Goal: Task Accomplishment & Management: Manage account settings

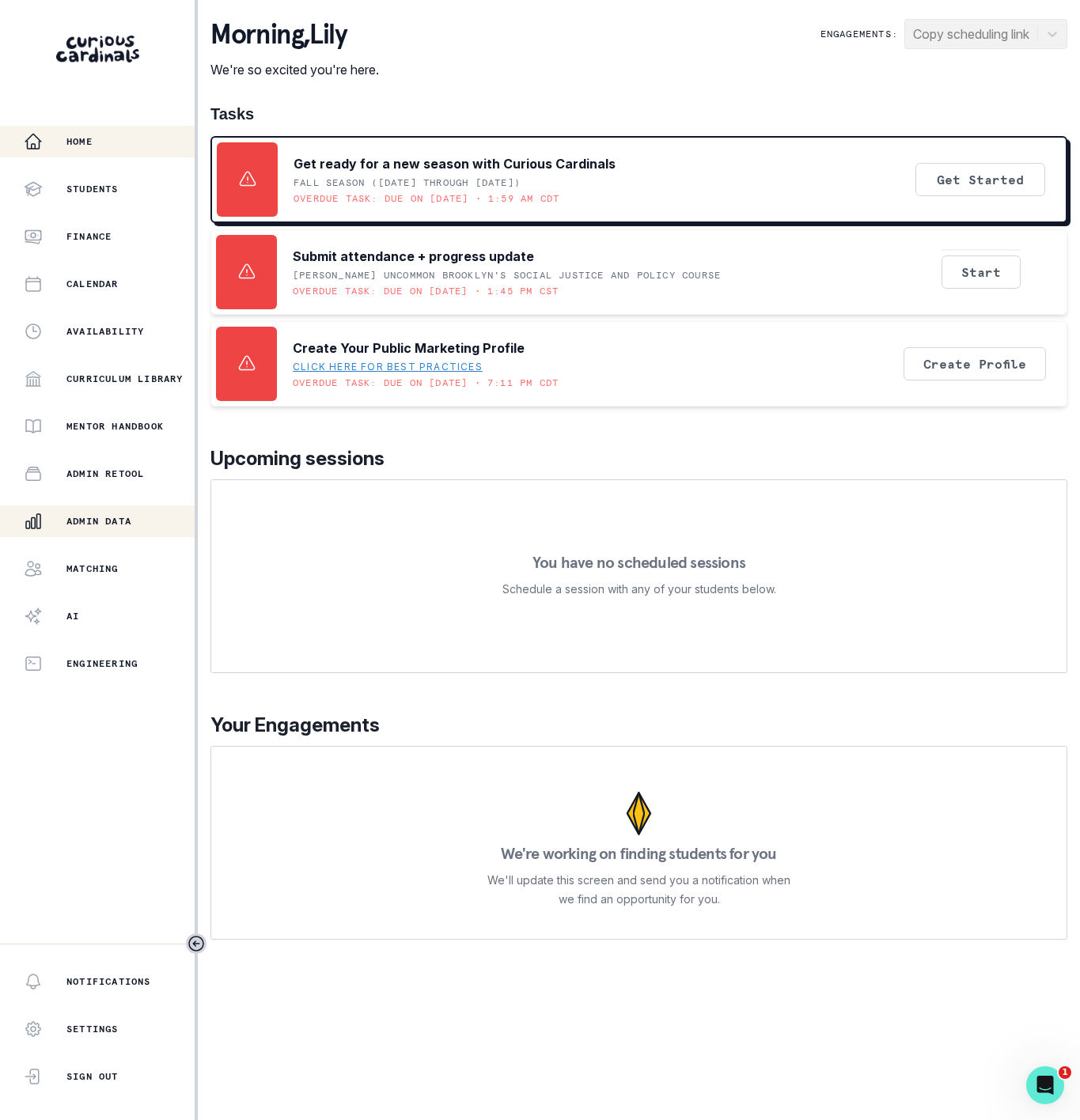
click at [89, 527] on p "Admin Data" at bounding box center [99, 521] width 65 height 12
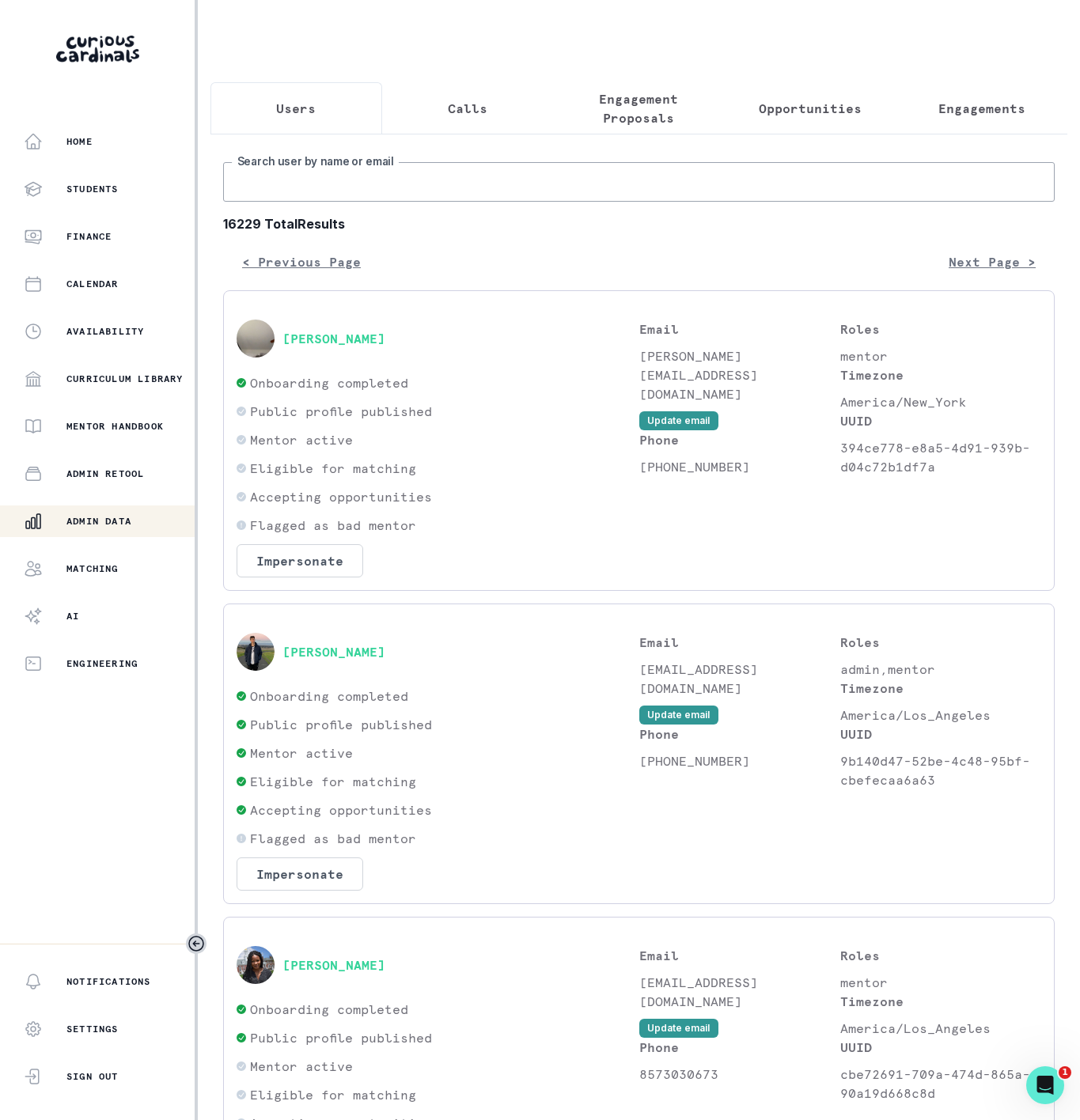
click at [266, 201] on input "Search user by name or email" at bounding box center [638, 182] width 832 height 40
paste input "[PERSON_NAME]"
type input "[PERSON_NAME]"
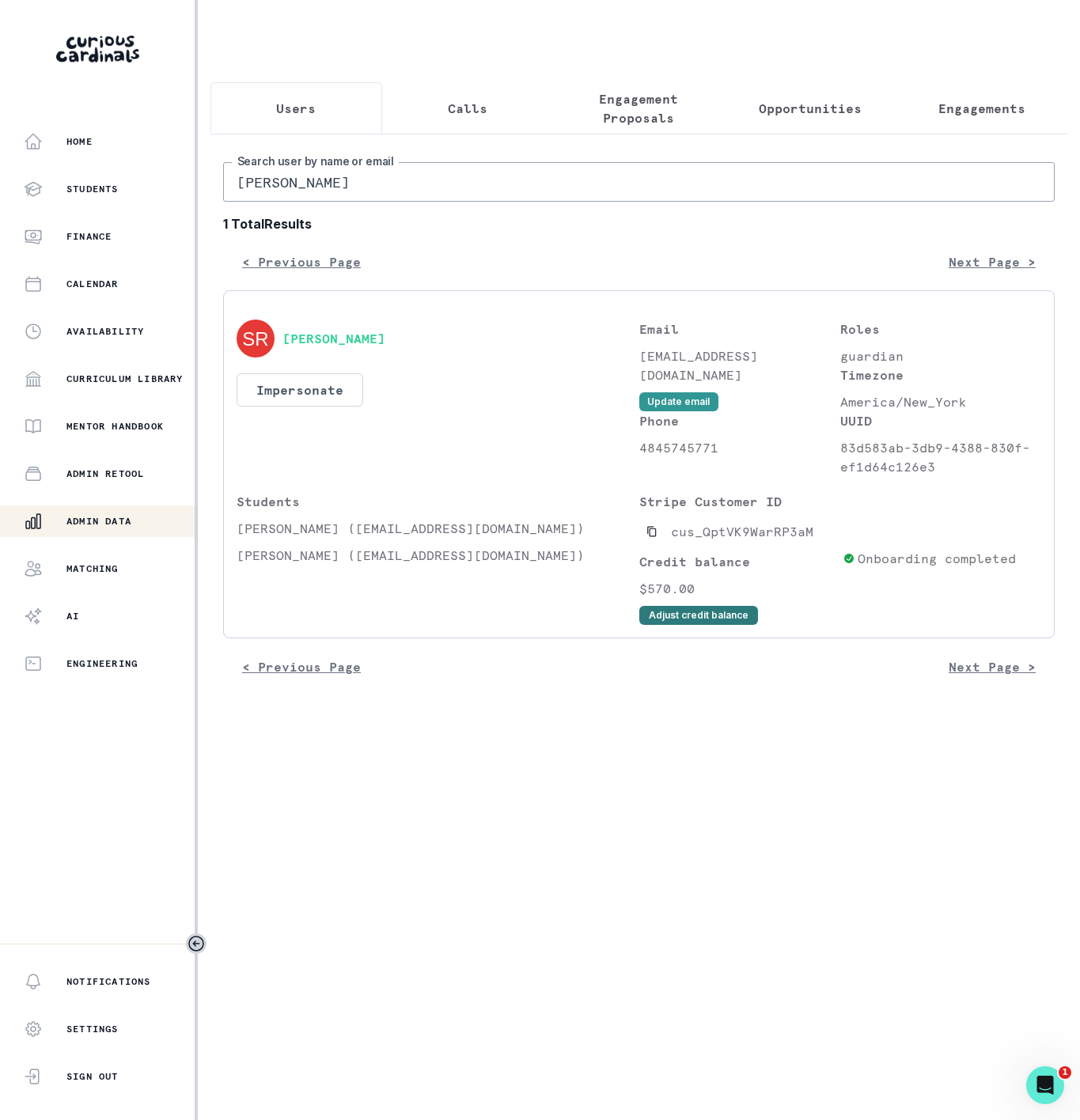
click at [673, 625] on button "Adjust credit balance" at bounding box center [698, 615] width 119 height 19
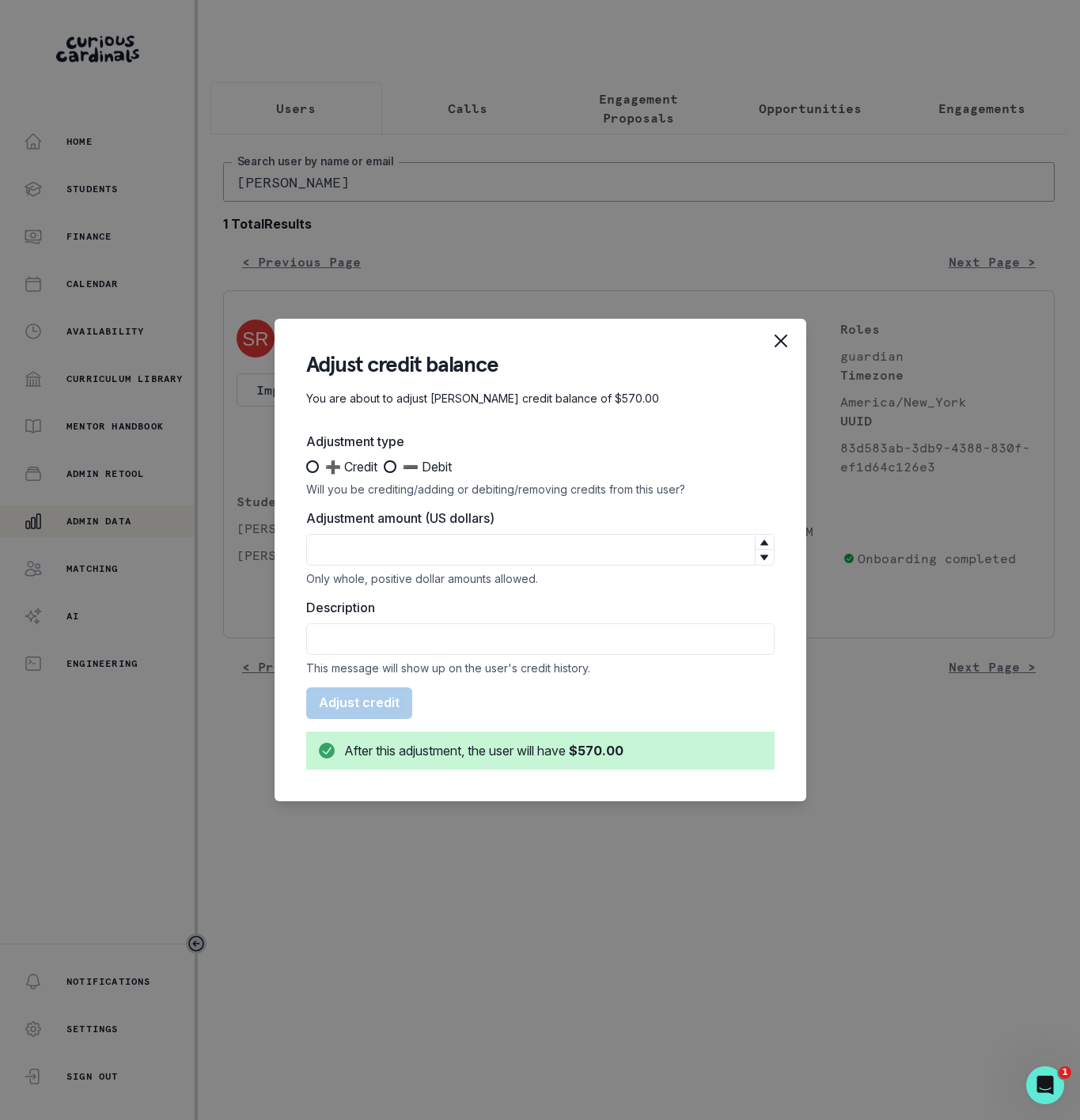
drag, startPoint x: 309, startPoint y: 466, endPoint x: 330, endPoint y: 537, distance: 74.0
click at [309, 466] on span at bounding box center [312, 467] width 12 height 12
click at [306, 467] on input "➕ Credit" at bounding box center [305, 467] width 1 height 1
radio input "true"
click at [330, 540] on input "Adjustment amount (US dollars)" at bounding box center [540, 550] width 469 height 32
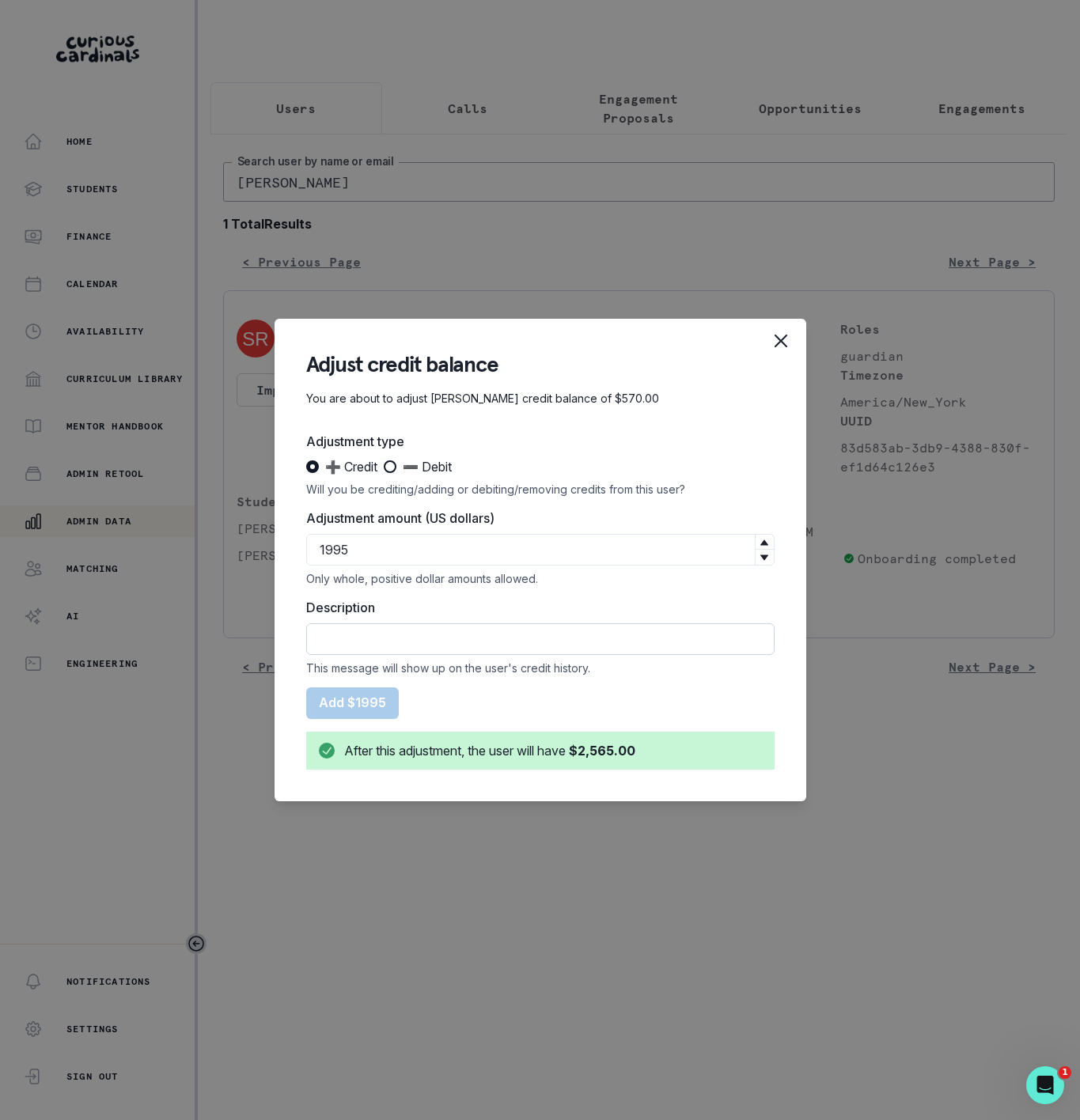
type input "1995"
click at [367, 643] on input "Description" at bounding box center [540, 639] width 469 height 32
type input "CREDIT Capped subscription credit rollover deduction"
drag, startPoint x: 494, startPoint y: 636, endPoint x: 547, endPoint y: 636, distance: 53.0
click at [547, 636] on input "CREDIT Capped subscription credit rollover deduction" at bounding box center [540, 639] width 469 height 32
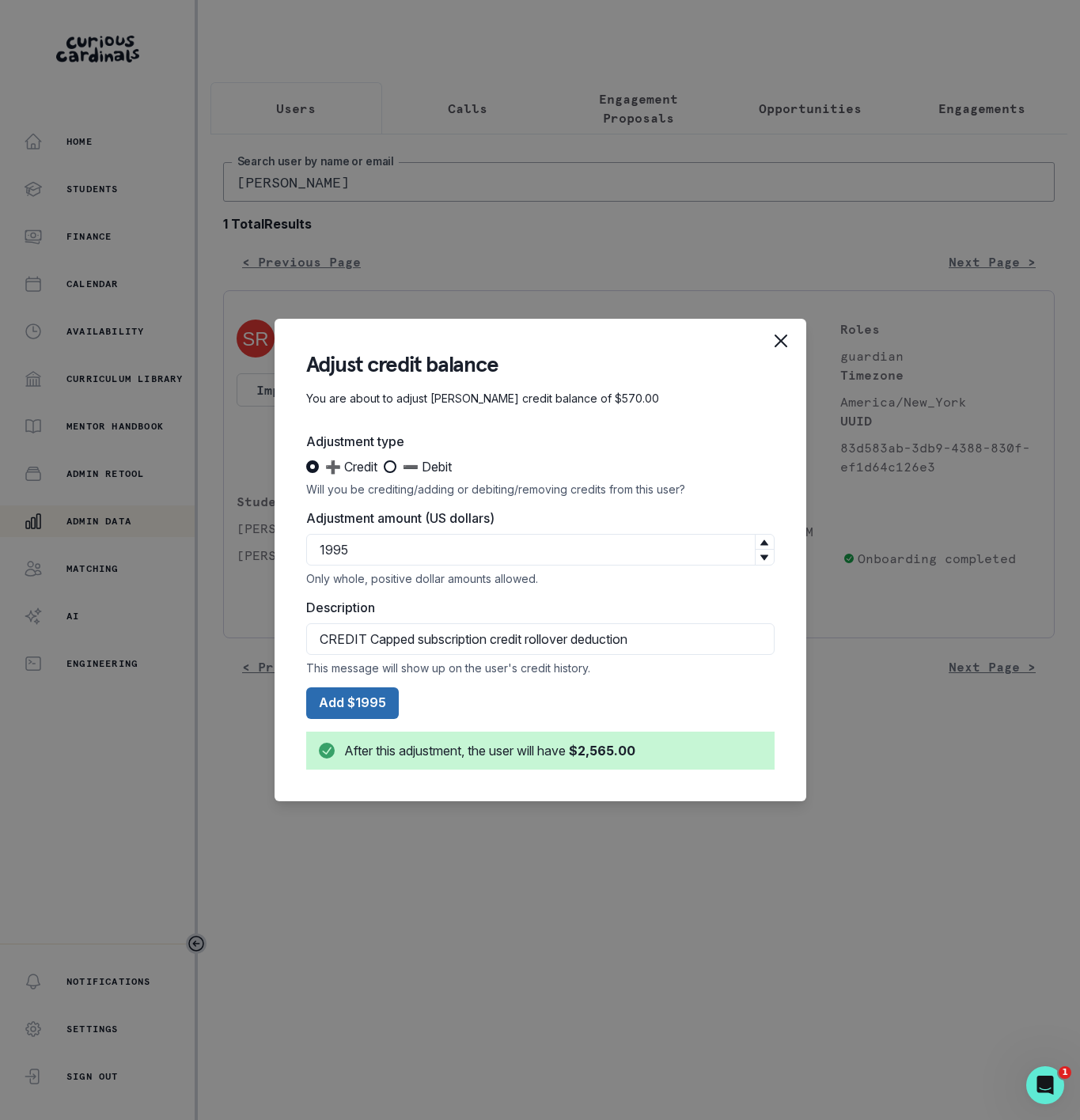
click at [349, 706] on button "Add $1995" at bounding box center [352, 703] width 92 height 32
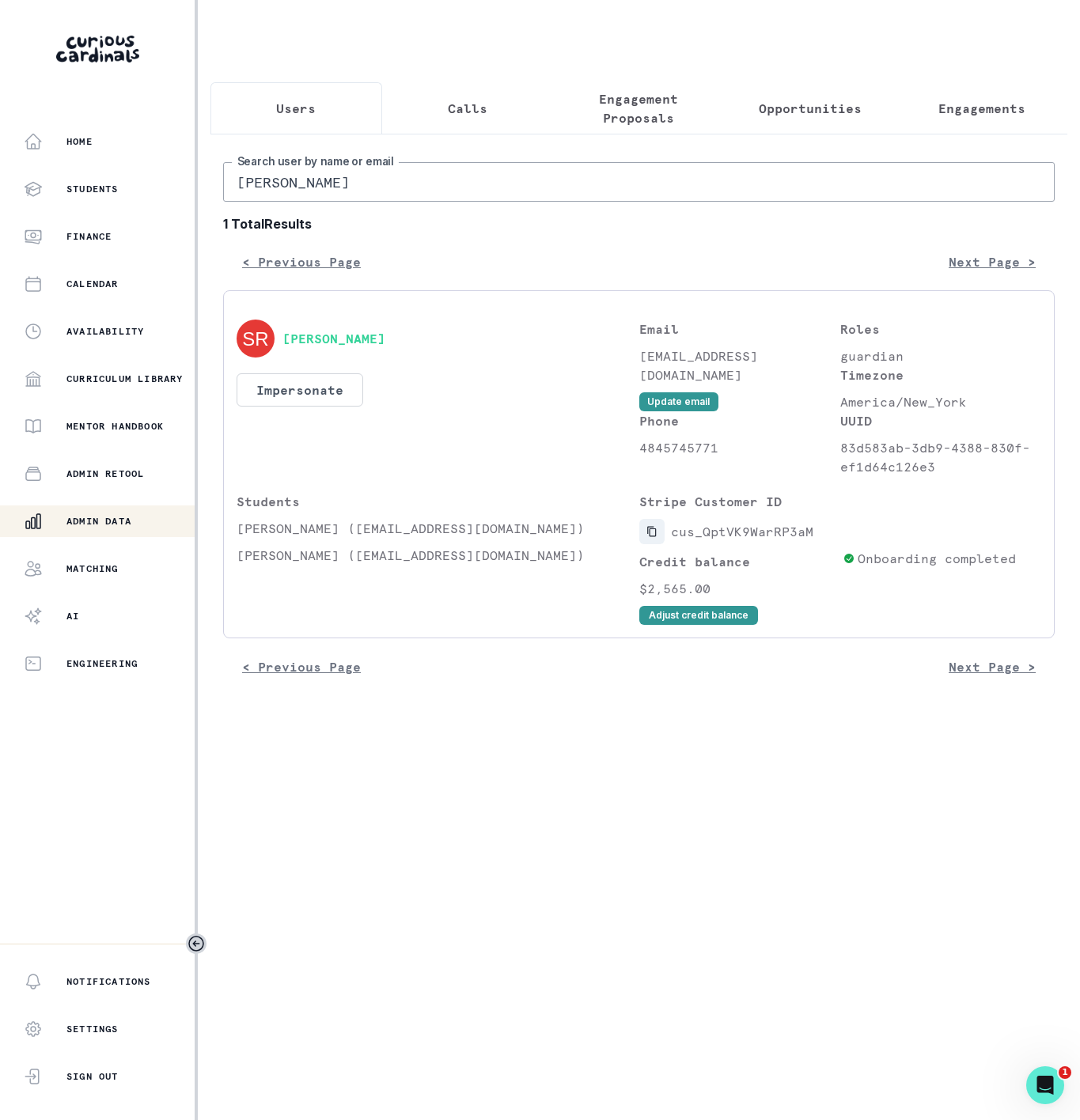
click at [649, 537] on icon "Copied to clipboard" at bounding box center [651, 532] width 9 height 11
drag, startPoint x: 316, startPoint y: 201, endPoint x: 162, endPoint y: 193, distance: 154.2
click at [162, 193] on div "Home Students Finance Calendar Availability Curriculum Library Mentor Handbook …" at bounding box center [540, 560] width 1080 height 1120
paste input "[PERSON_NAME]"
type input "[PERSON_NAME]"
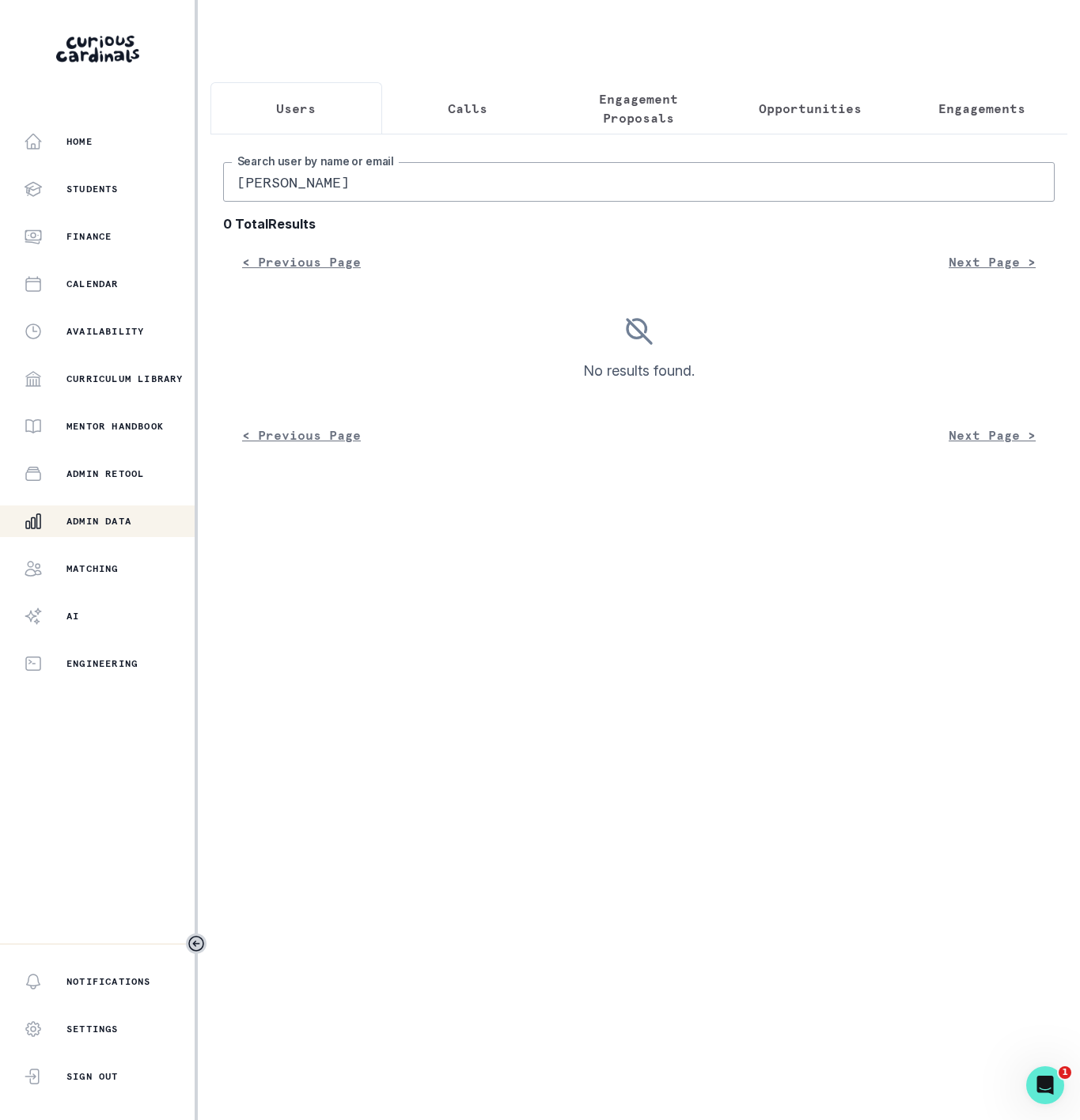
drag, startPoint x: 235, startPoint y: 202, endPoint x: 390, endPoint y: 190, distance: 155.5
click at [238, 201] on input "[PERSON_NAME]" at bounding box center [638, 182] width 832 height 40
click at [390, 190] on input "[PERSON_NAME]" at bounding box center [638, 182] width 832 height 40
drag, startPoint x: 307, startPoint y: 201, endPoint x: 65, endPoint y: 185, distance: 242.5
click at [72, 185] on div "Home Students Finance Calendar Availability Curriculum Library Mentor Handbook …" at bounding box center [540, 560] width 1080 height 1120
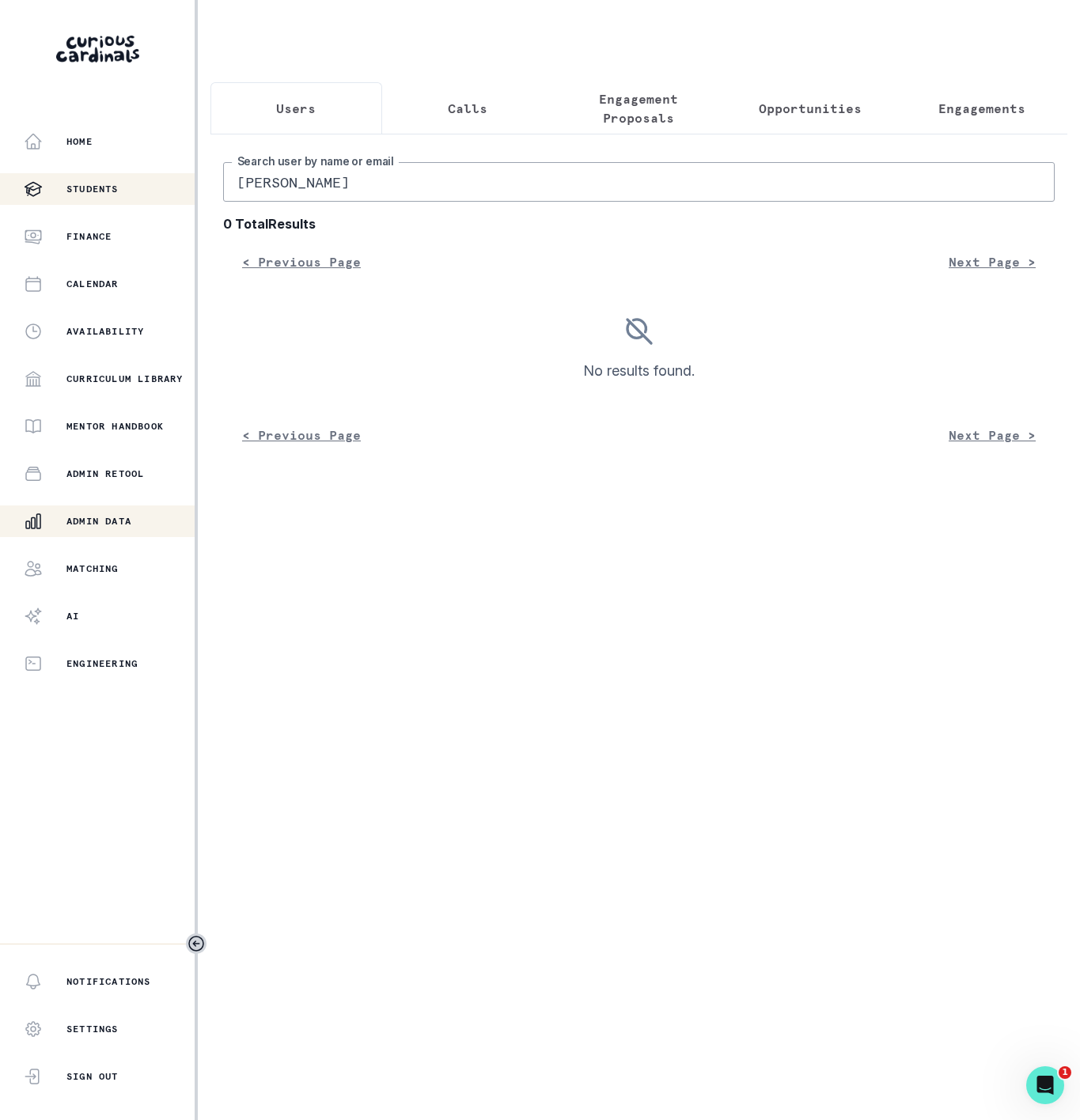
type input "[PERSON_NAME]"
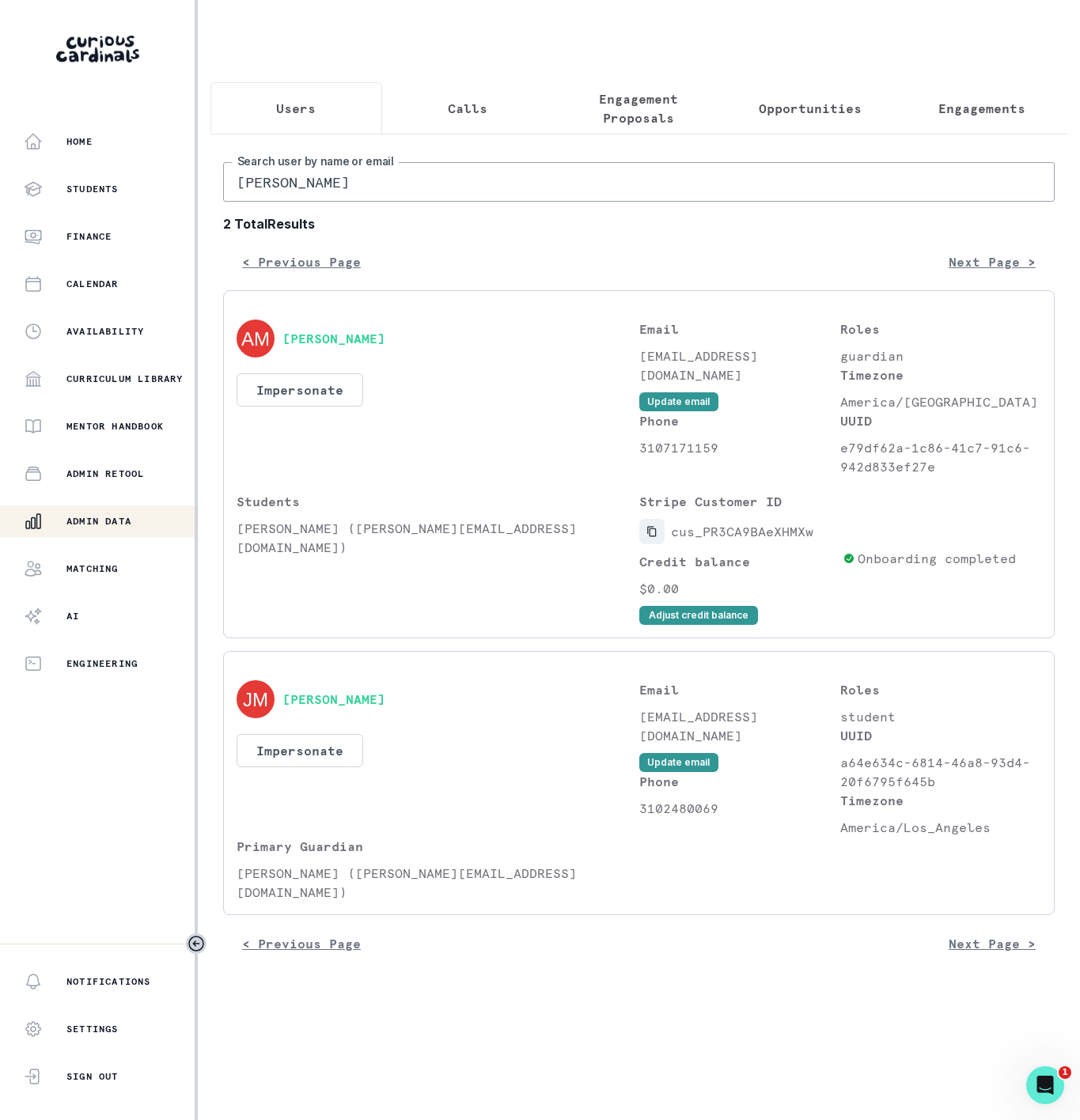
click at [658, 544] on button "Copied to clipboard" at bounding box center [651, 532] width 26 height 26
drag, startPoint x: 327, startPoint y: 205, endPoint x: -140, endPoint y: 259, distance: 470.1
click at [0, 259] on html "Home Students Finance Calendar Availability Curriculum Library Mentor Handbook …" at bounding box center [540, 560] width 1080 height 1120
click at [378, 346] on button "[PERSON_NAME]" at bounding box center [334, 339] width 103 height 16
drag, startPoint x: 441, startPoint y: 366, endPoint x: 418, endPoint y: 265, distance: 103.6
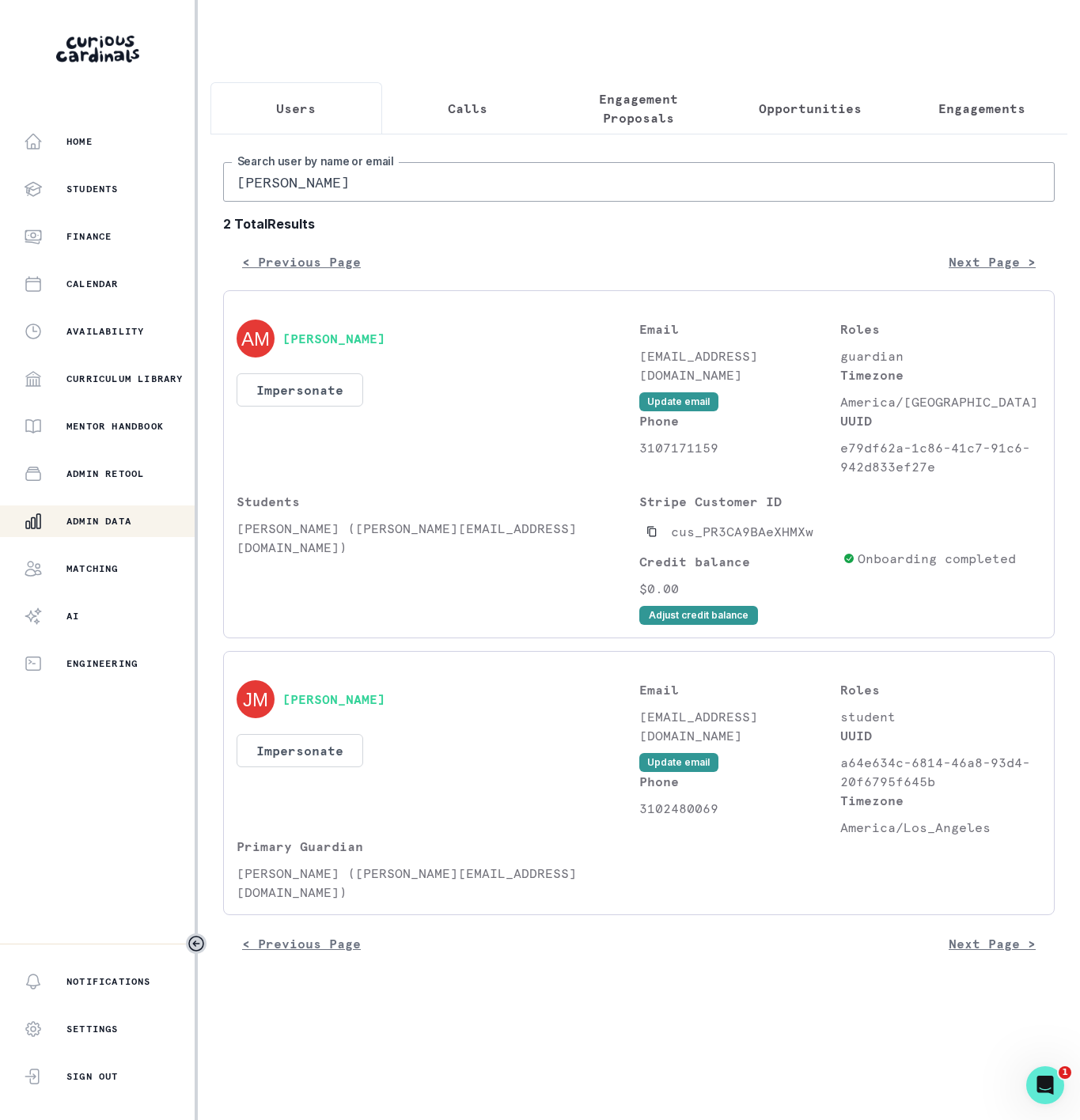
click at [437, 349] on div "[PERSON_NAME]" at bounding box center [438, 338] width 403 height 38
click at [345, 201] on input "[PERSON_NAME]" at bounding box center [638, 182] width 832 height 40
click at [698, 625] on button "Adjust credit balance" at bounding box center [698, 615] width 119 height 19
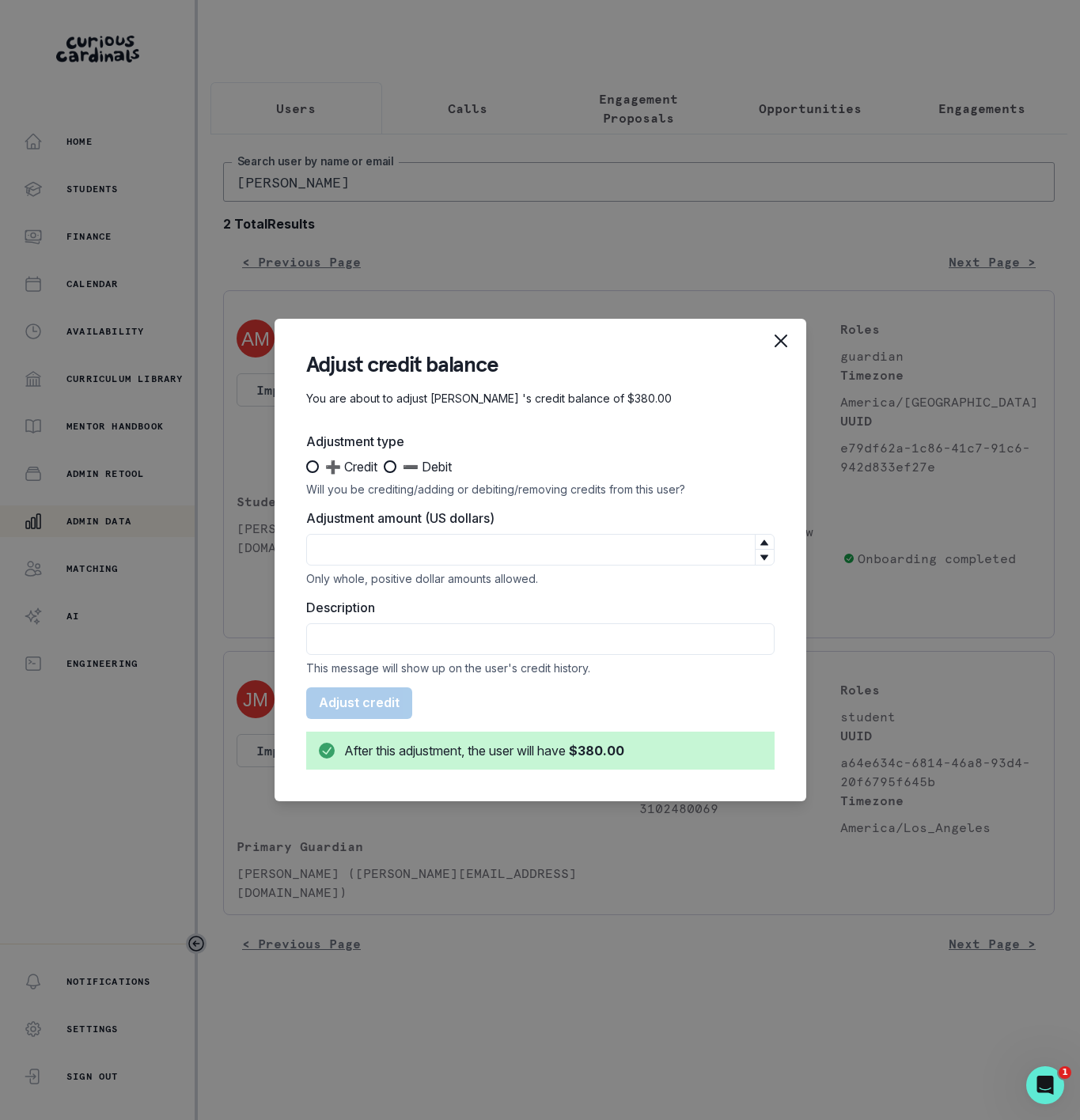
click at [397, 469] on span at bounding box center [390, 467] width 12 height 12
click at [383, 468] on input "➖ Debit" at bounding box center [382, 467] width 1 height 1
radio input "true"
click at [339, 543] on input "Adjustment amount (US dollars)" at bounding box center [540, 550] width 469 height 32
click at [331, 629] on input "Description" at bounding box center [540, 639] width 469 height 32
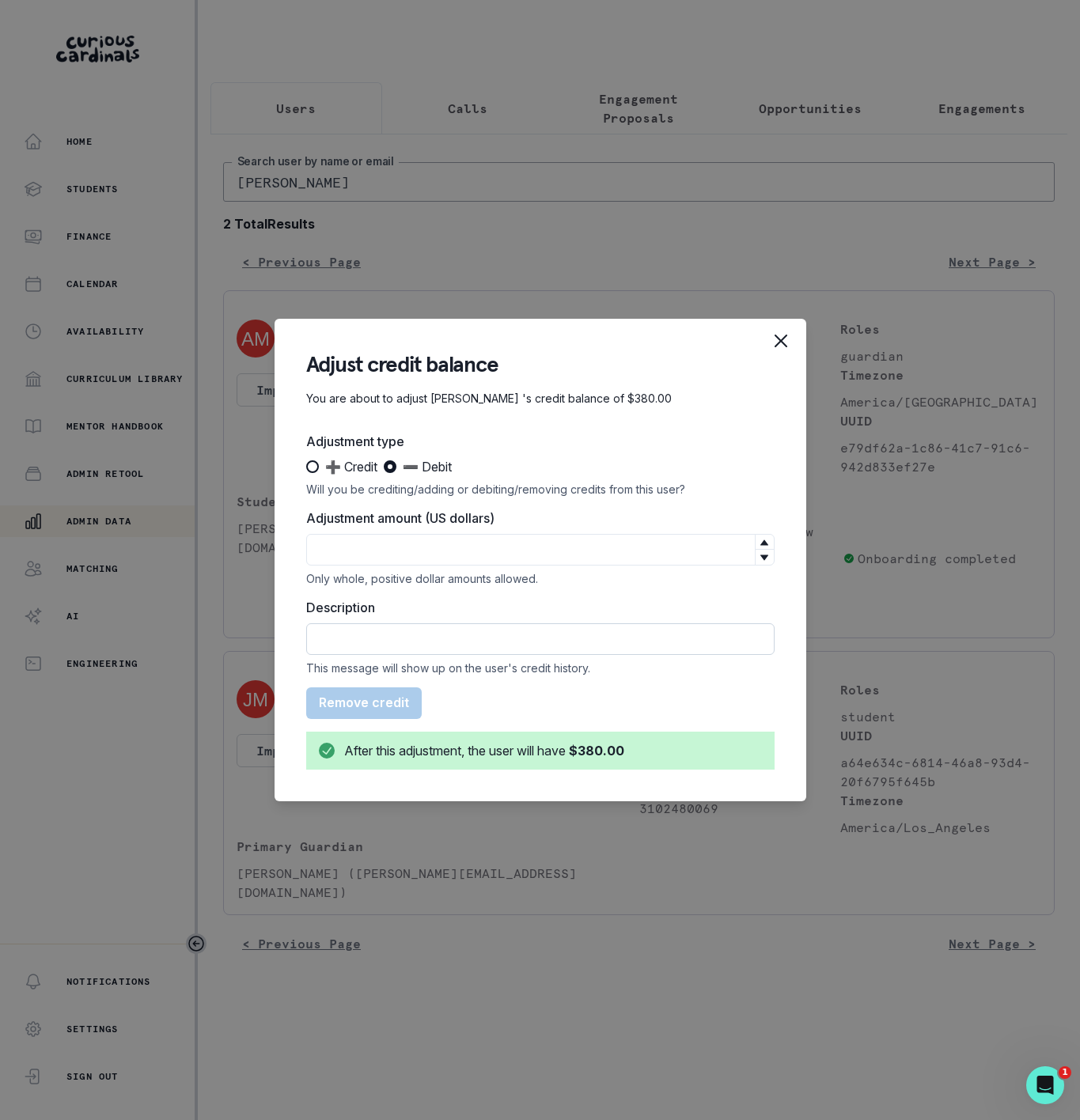
paste input "Time: [DATE] 4:40 PM PDT -- Duration: 60 minutes -- Attendance: Lesson attended…"
type input "Time: [DATE] 4:40 PM PDT -- Duration: 60 minutes -- Attendance: Lesson attended…"
click at [333, 547] on input "Adjustment amount (US dollars)" at bounding box center [540, 550] width 469 height 32
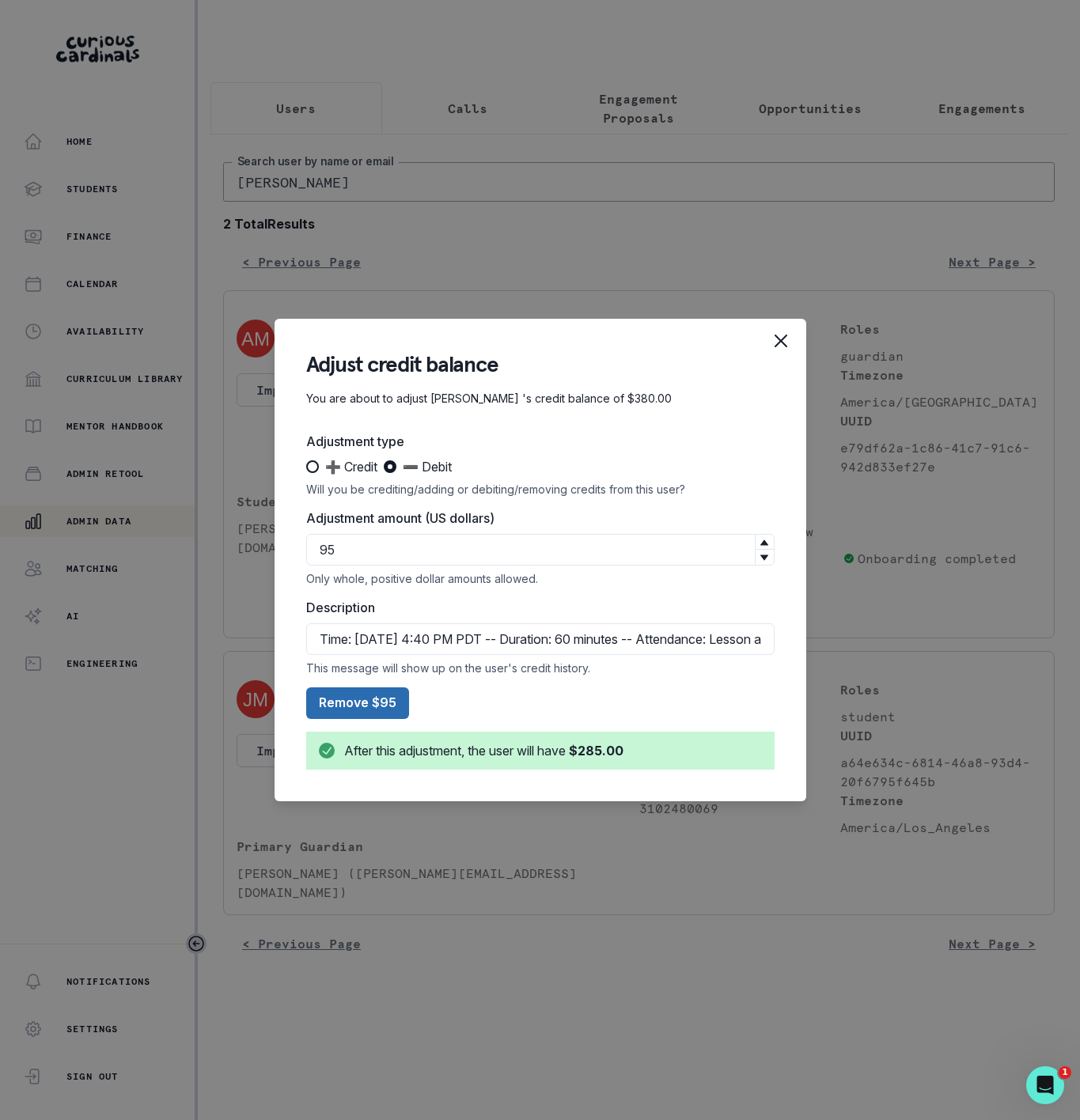
type input "95"
click at [385, 705] on button "Remove $95" at bounding box center [358, 703] width 103 height 32
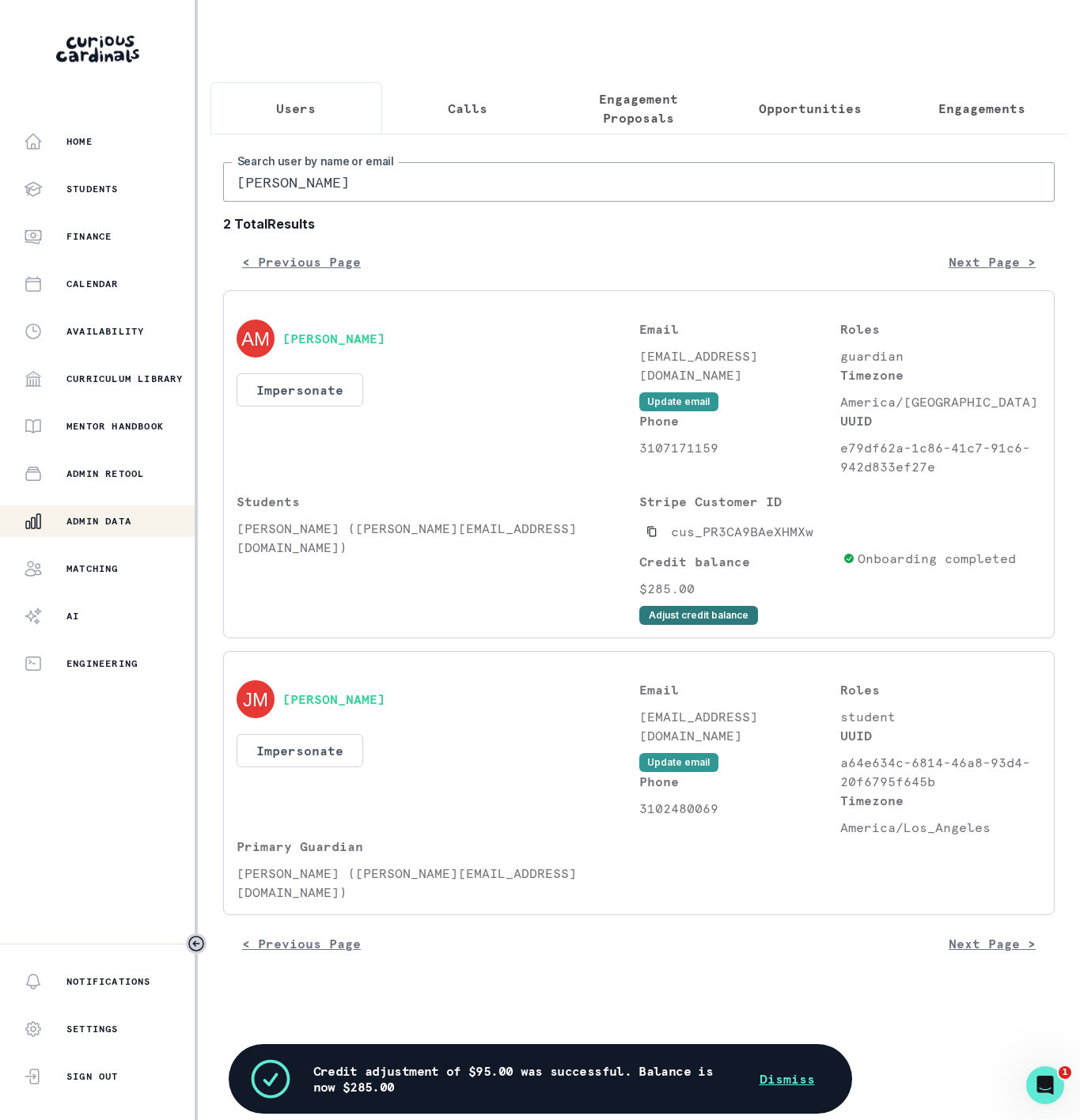
click at [667, 625] on button "Adjust credit balance" at bounding box center [698, 615] width 119 height 19
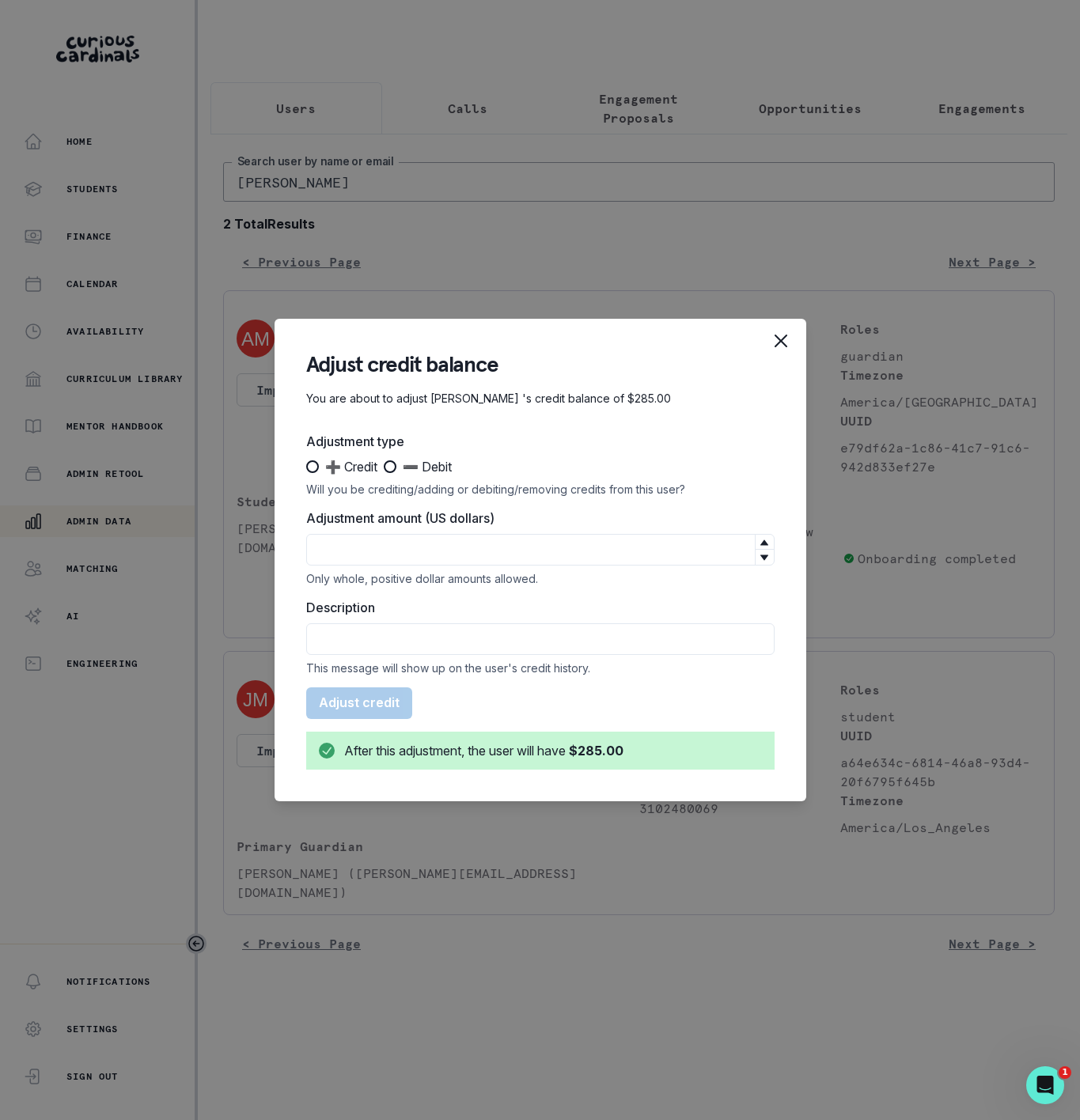
click at [391, 466] on span at bounding box center [390, 467] width 12 height 12
click at [383, 467] on input "➖ Debit" at bounding box center [382, 467] width 1 height 1
radio input "true"
drag, startPoint x: 350, startPoint y: 634, endPoint x: 359, endPoint y: 634, distance: 9.0
click at [350, 634] on input "Description" at bounding box center [540, 639] width 469 height 32
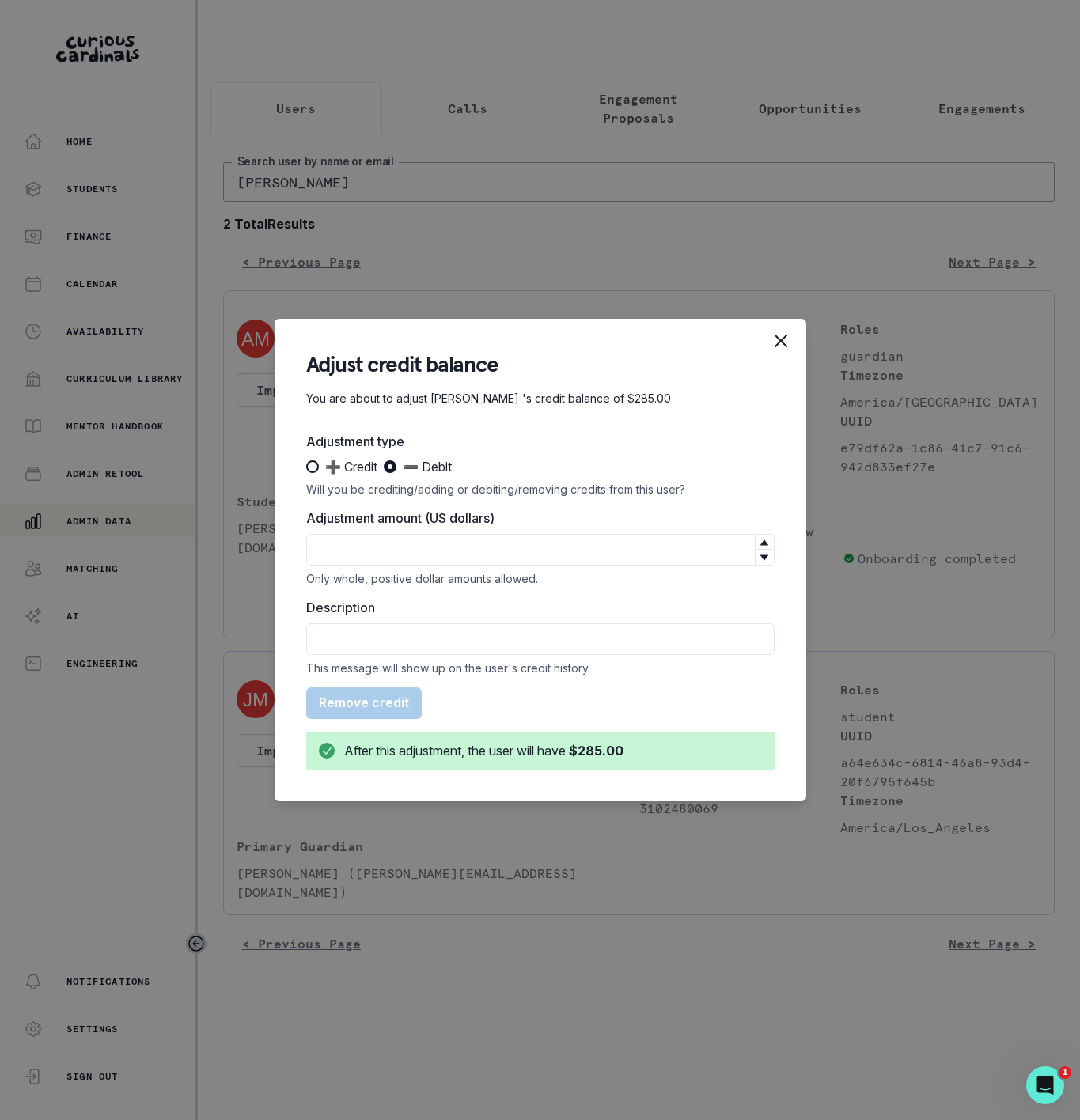
paste input "Time: [DATE] 5:35 PM PDT -- Duration: 70 minutes -- Attendance: Lesson attended…"
type input "Time: [DATE] 5:35 PM PDT -- Duration: 70 minutes -- Attendance: Lesson attended…"
click at [361, 550] on input "Adjustment amount (US dollars)" at bounding box center [540, 550] width 469 height 32
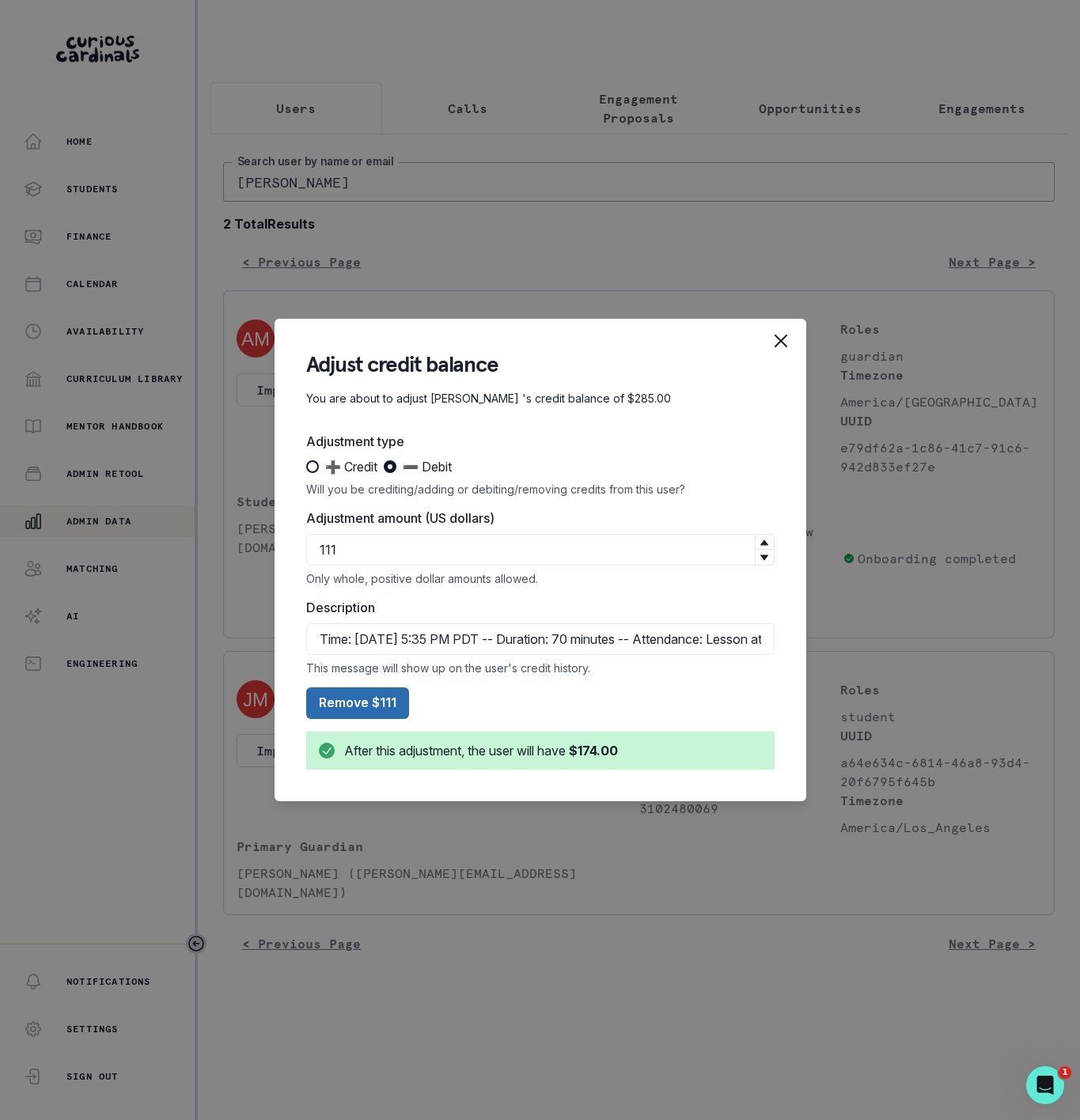
type input "111"
click at [354, 710] on button "Remove $111" at bounding box center [358, 703] width 103 height 32
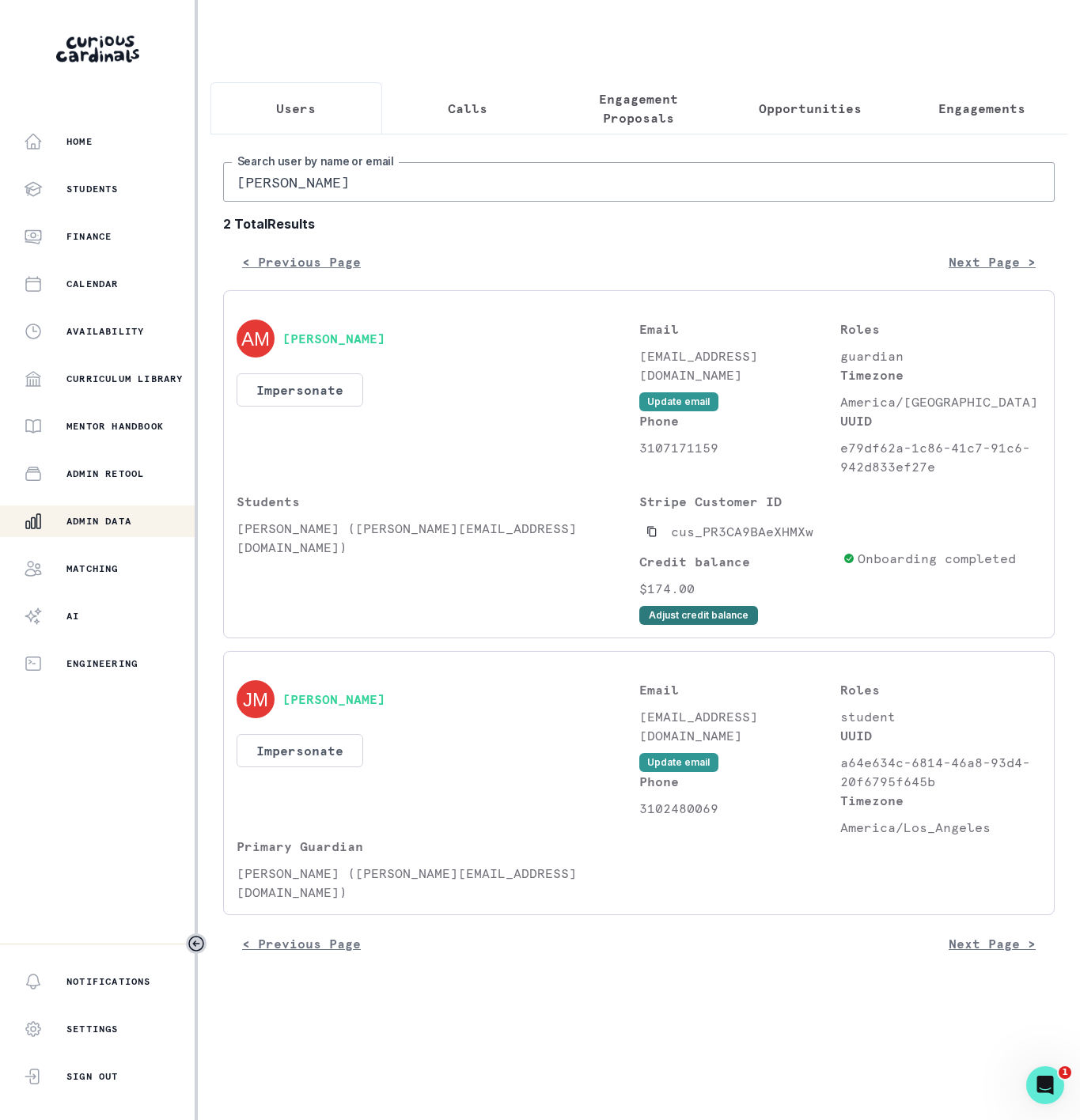
click at [726, 625] on button "Adjust credit balance" at bounding box center [698, 615] width 119 height 19
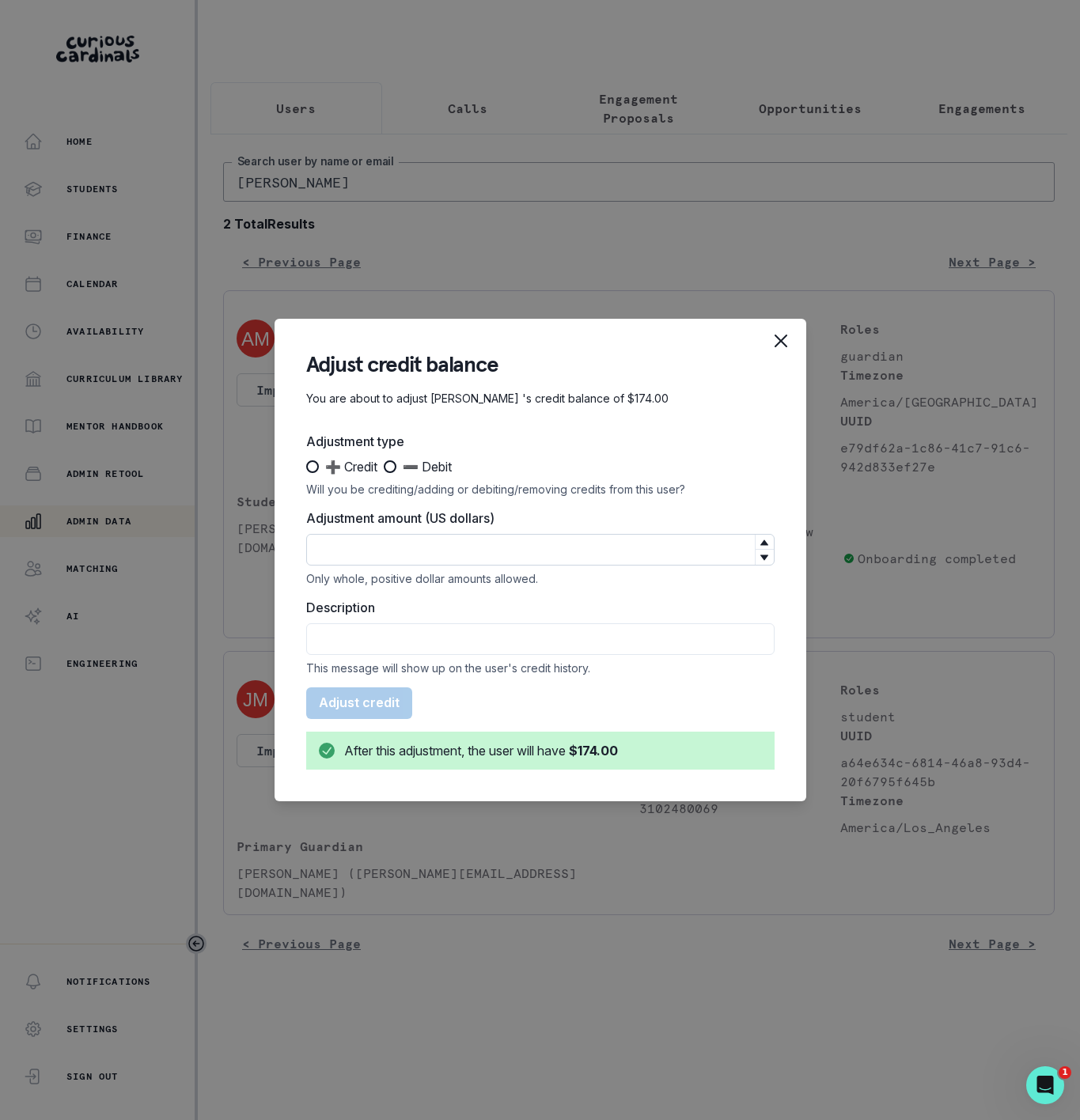
click at [342, 541] on input "Adjustment amount (US dollars)" at bounding box center [540, 550] width 469 height 32
paste input "e2025-09-30545--45e--eeeee--eeee"
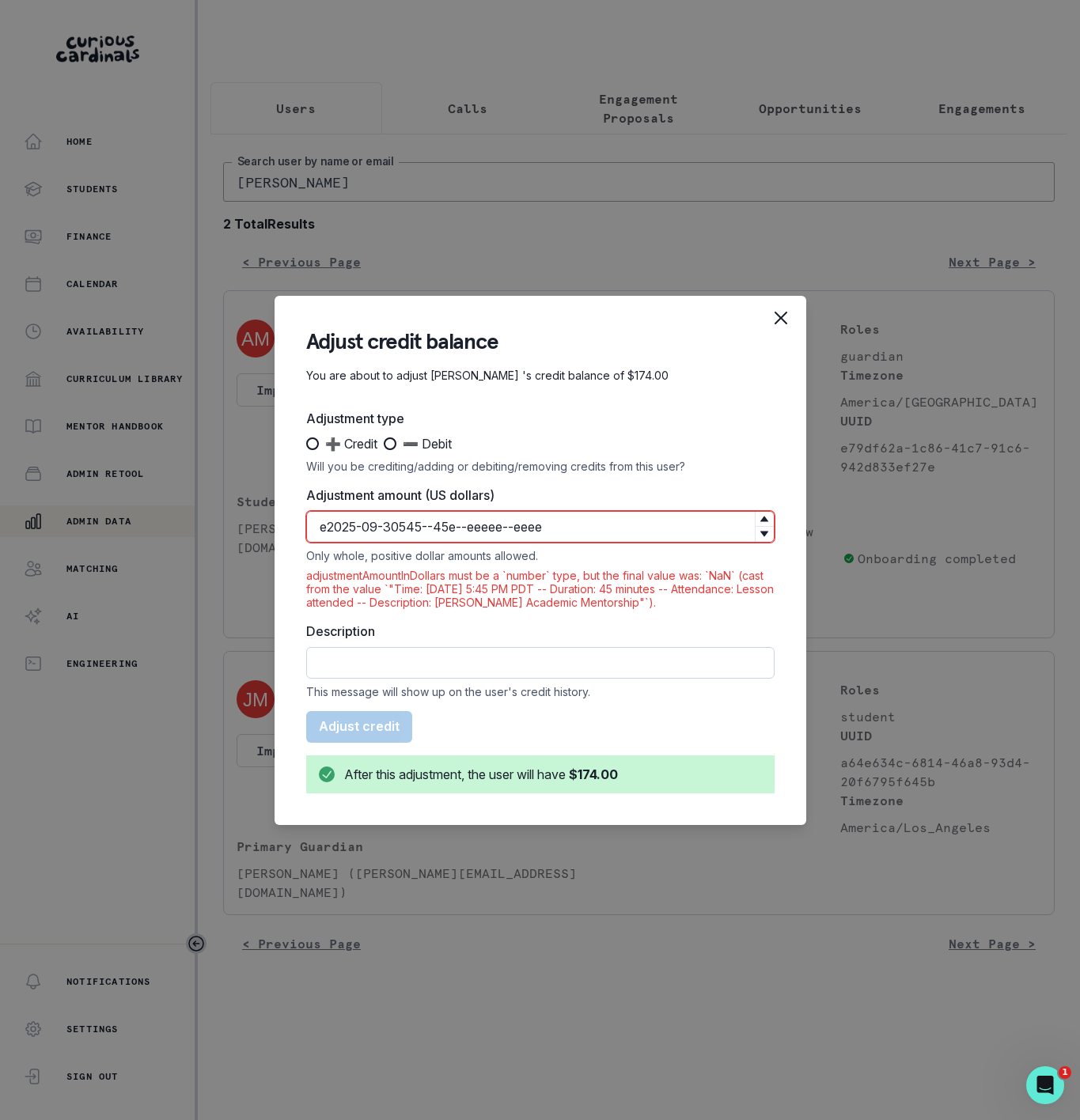
type input "e2025-09-30545--45e--eeeee--eeee"
drag, startPoint x: 418, startPoint y: 658, endPoint x: 438, endPoint y: 620, distance: 42.9
click at [418, 658] on input "Description" at bounding box center [540, 663] width 469 height 32
paste input "Time: [DATE] 5:45 PM PDT -- Duration: 45 minutes -- Attendance: Lesson attended…"
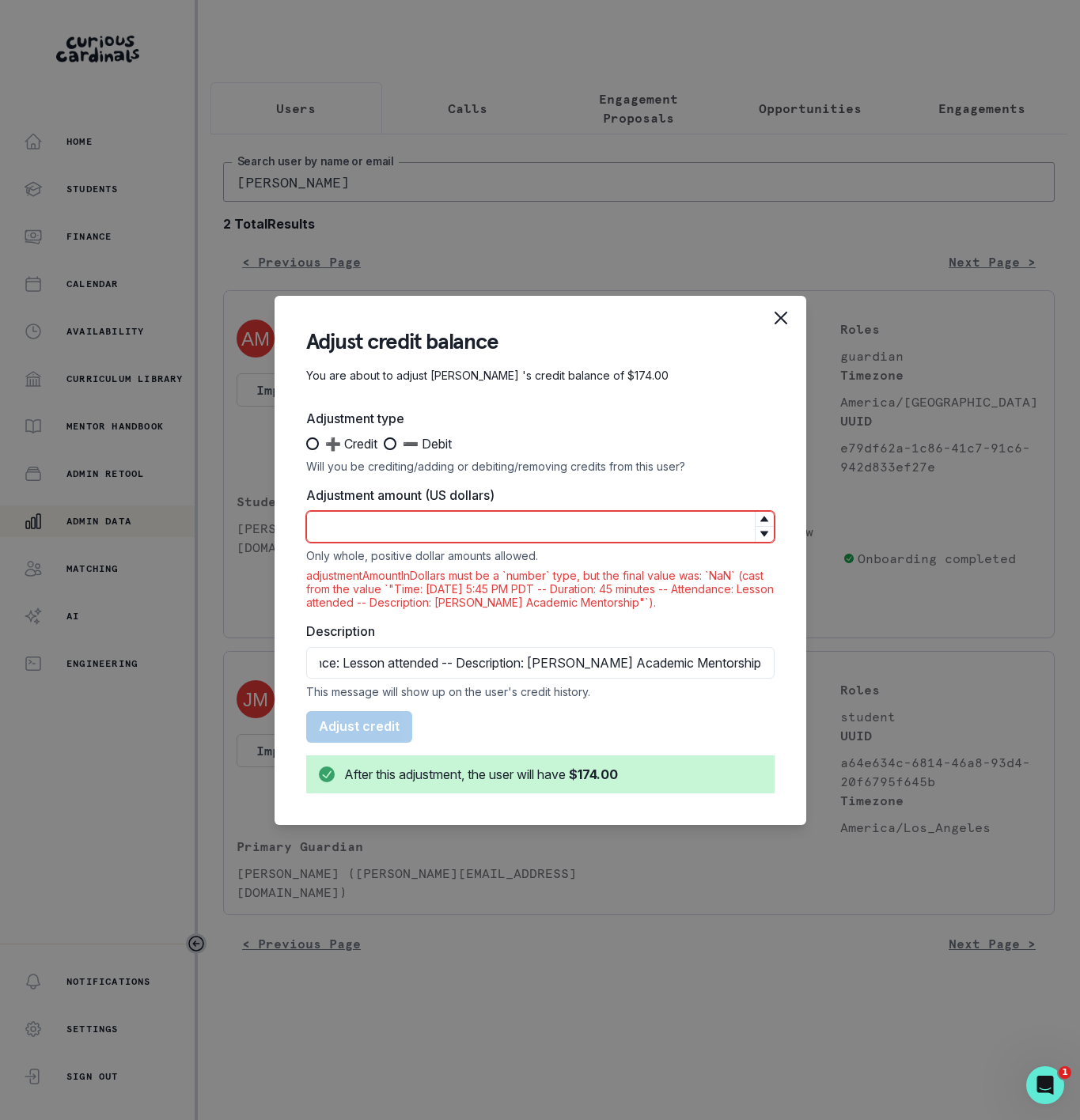
type input "Time: [DATE] 5:45 PM PDT -- Duration: 45 minutes -- Attendance: Lesson attended…"
click at [349, 529] on input "Adjustment amount (US dollars)" at bounding box center [540, 527] width 469 height 32
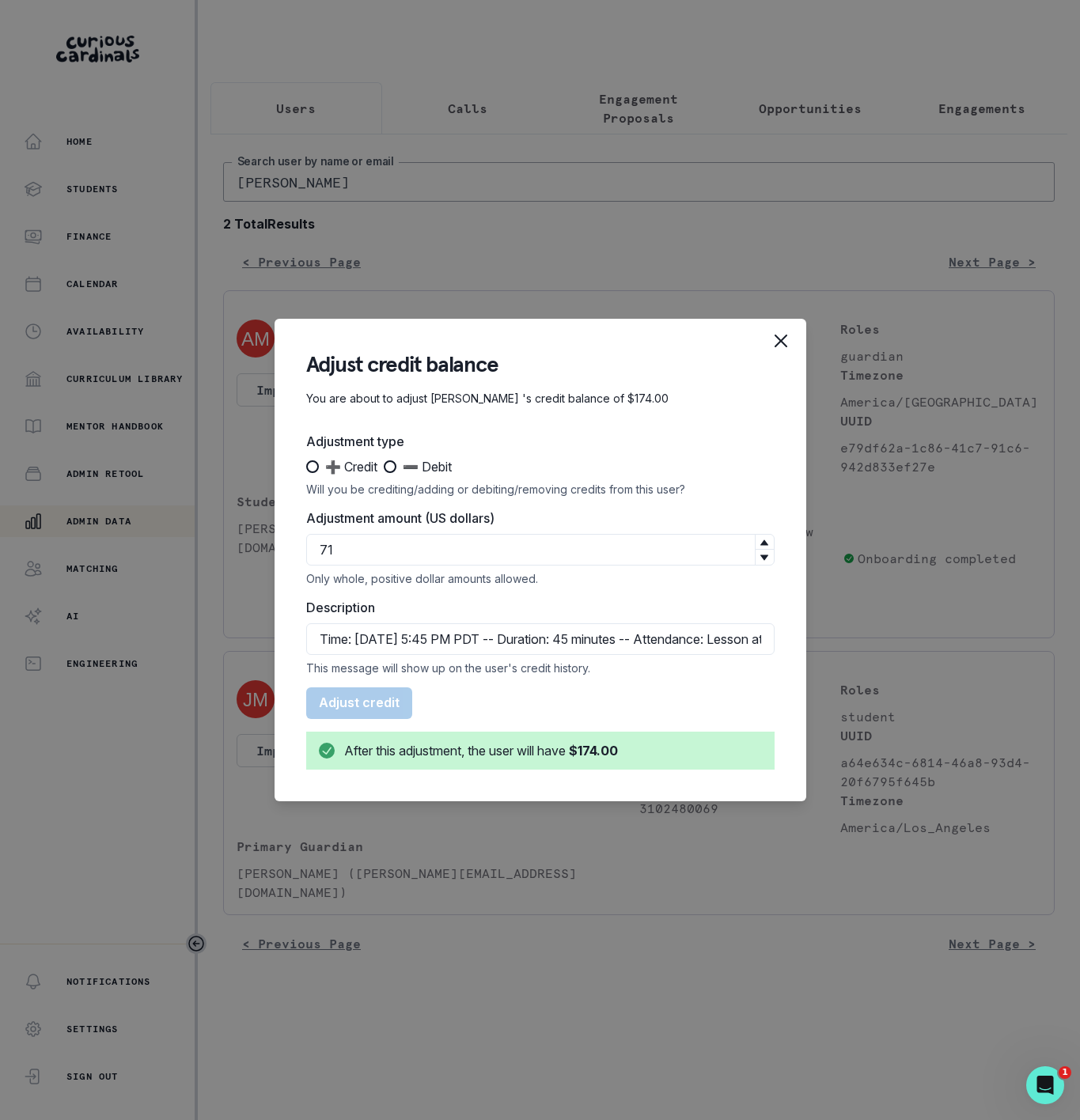
type input "71"
click at [394, 470] on span at bounding box center [390, 467] width 12 height 12
click at [383, 468] on input "➖ Debit" at bounding box center [382, 467] width 1 height 1
radio input "true"
click at [364, 696] on button "Remove $71" at bounding box center [356, 703] width 99 height 32
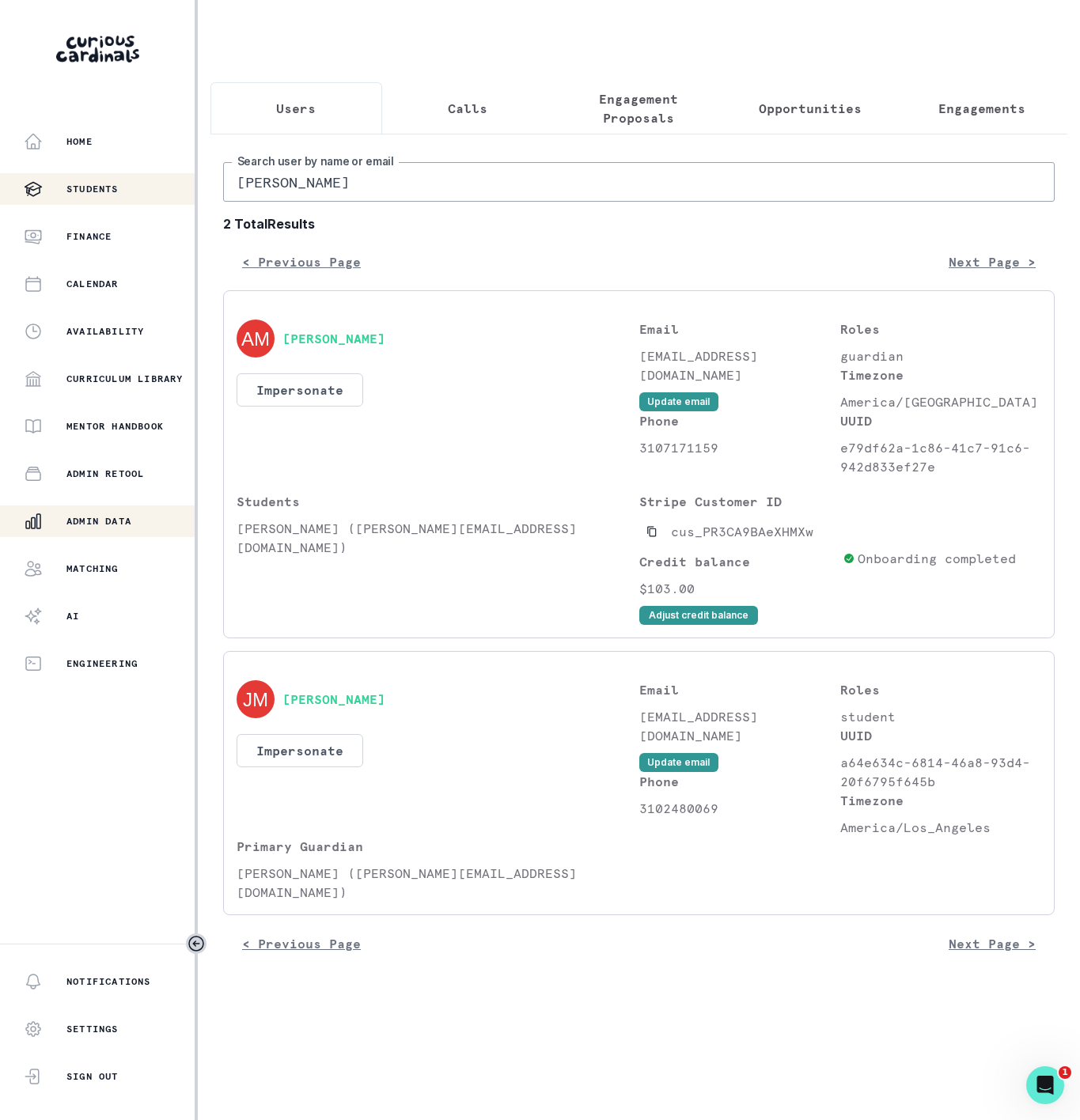
drag, startPoint x: 321, startPoint y: 204, endPoint x: 162, endPoint y: 200, distance: 159.1
click at [162, 200] on div "Home Students Finance Calendar Availability Curriculum Library Mentor Handbook …" at bounding box center [540, 560] width 1080 height 1120
click at [316, 201] on input "[PERSON_NAME]" at bounding box center [638, 182] width 832 height 40
drag, startPoint x: 316, startPoint y: 201, endPoint x: 193, endPoint y: 197, distance: 123.1
click at [193, 197] on div "Home Students Finance Calendar Availability Curriculum Library Mentor Handbook …" at bounding box center [540, 560] width 1080 height 1120
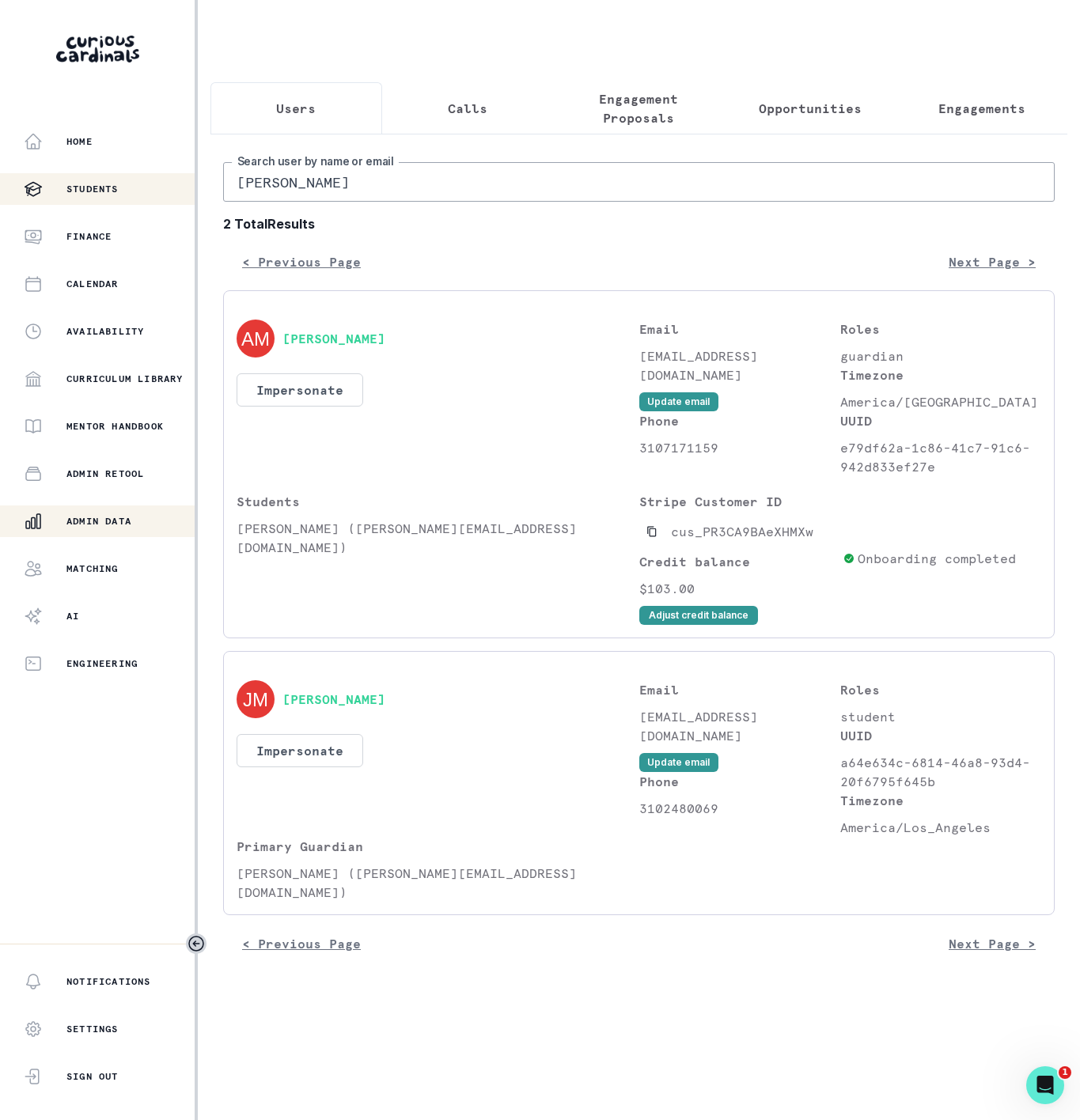
paste input "[PERSON_NAME]"
type input "[PERSON_NAME]"
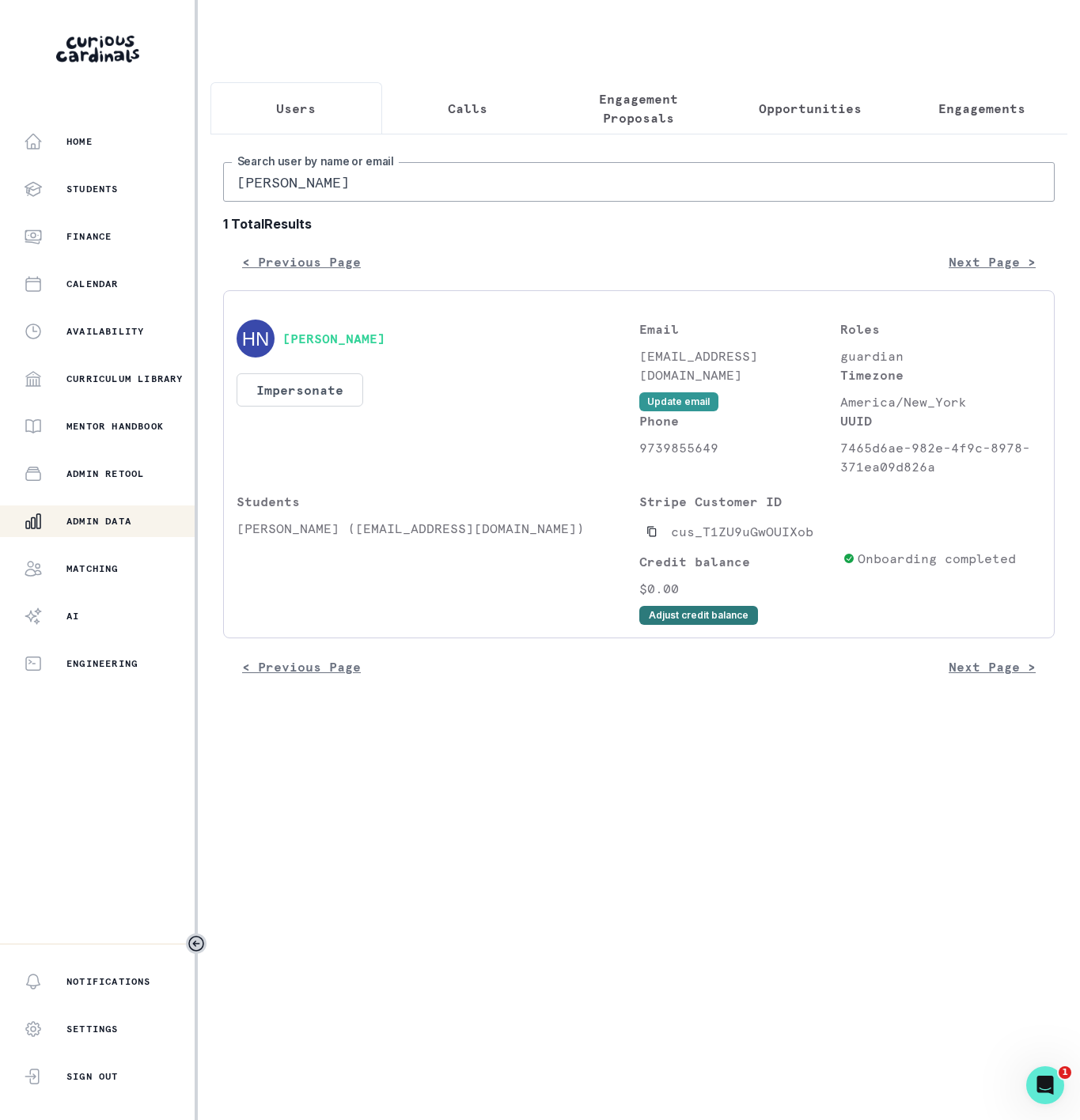
click at [666, 625] on button "Adjust credit balance" at bounding box center [698, 615] width 119 height 19
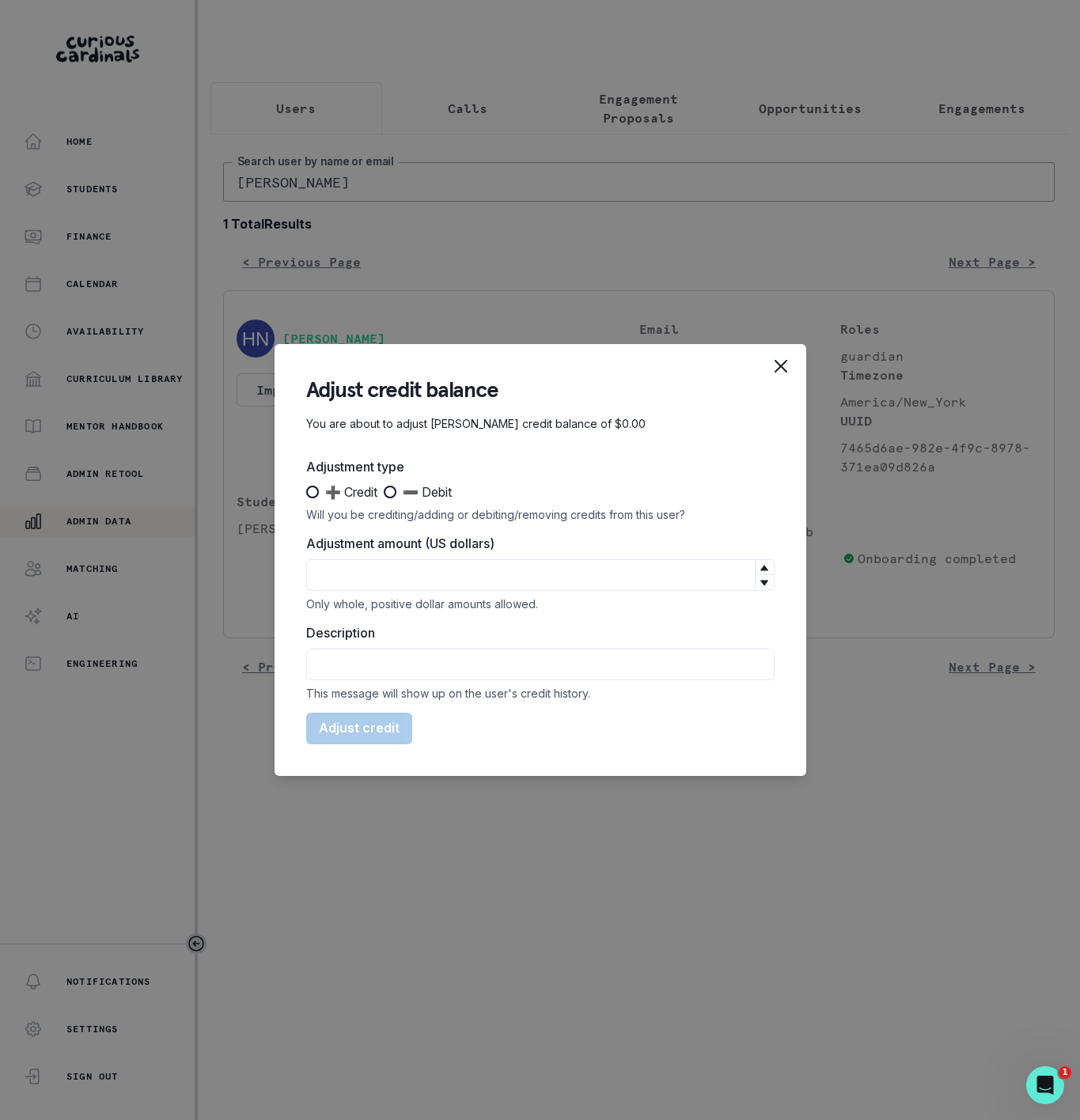
click at [311, 493] on span at bounding box center [312, 492] width 12 height 12
click at [306, 493] on input "➕ Credit" at bounding box center [305, 492] width 1 height 1
radio input "true"
click at [374, 568] on input "Adjustment amount (US dollars)" at bounding box center [540, 575] width 469 height 32
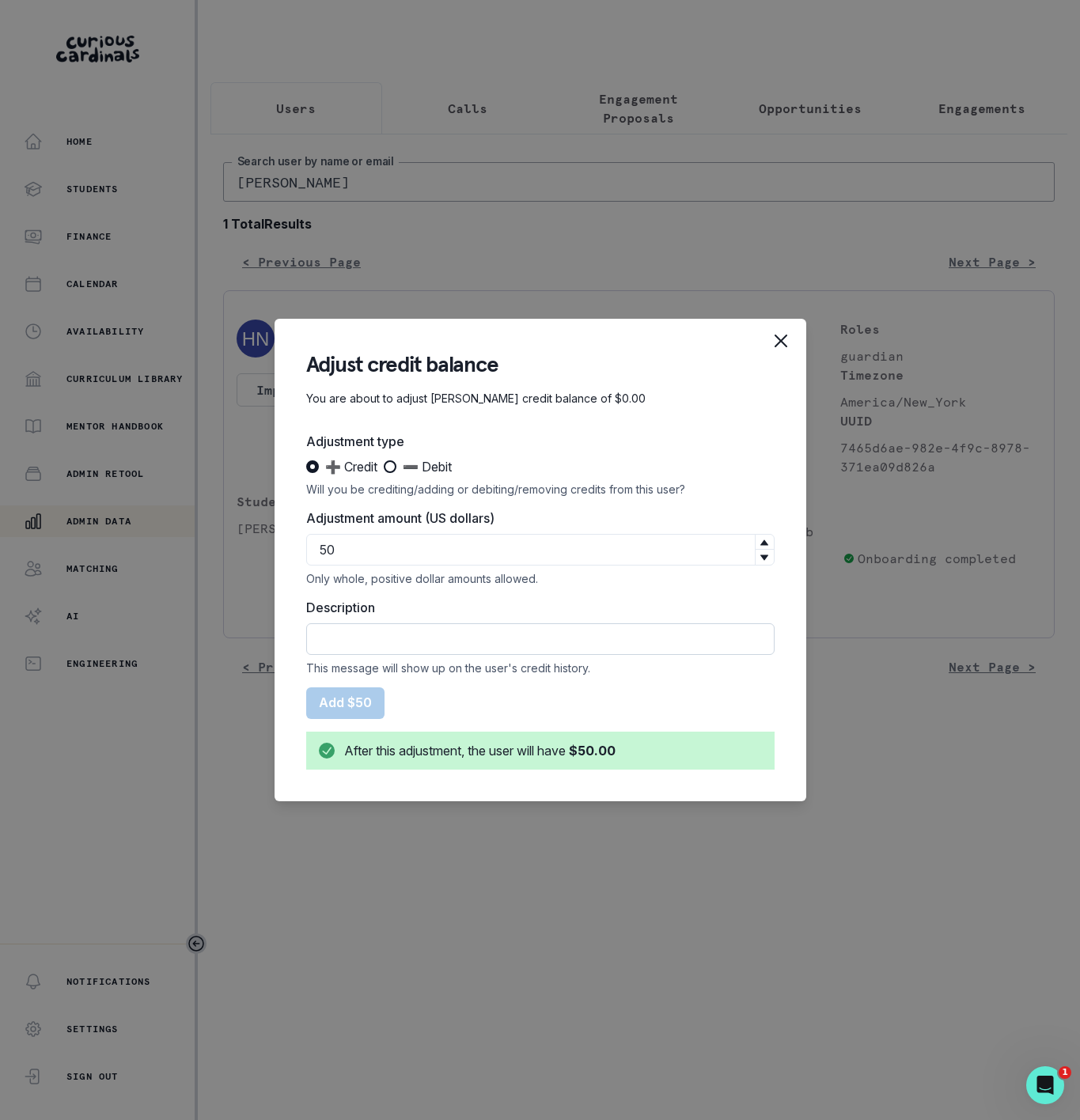
type input "50"
click at [402, 629] on input "Description" at bounding box center [540, 639] width 469 height 32
type input "Courtesy Credit"
click at [364, 709] on button "Add $50" at bounding box center [345, 703] width 78 height 32
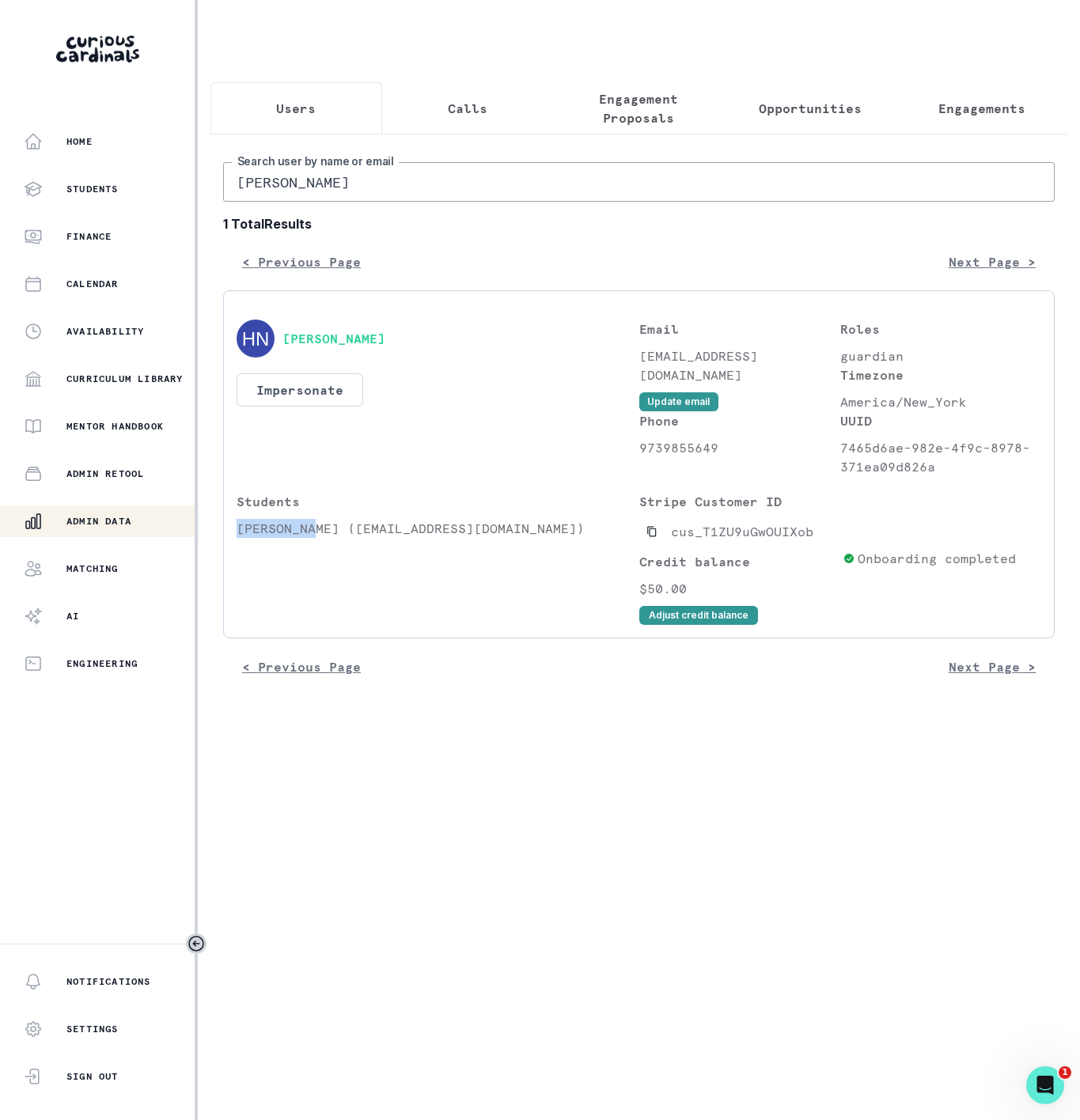
drag, startPoint x: 238, startPoint y: 549, endPoint x: 318, endPoint y: 549, distance: 80.0
click at [318, 538] on p "[PERSON_NAME] ([EMAIL_ADDRESS][DOMAIN_NAME])" at bounding box center [438, 528] width 403 height 19
copy p "[PERSON_NAME]"
click at [959, 110] on p "Engagements" at bounding box center [981, 107] width 87 height 19
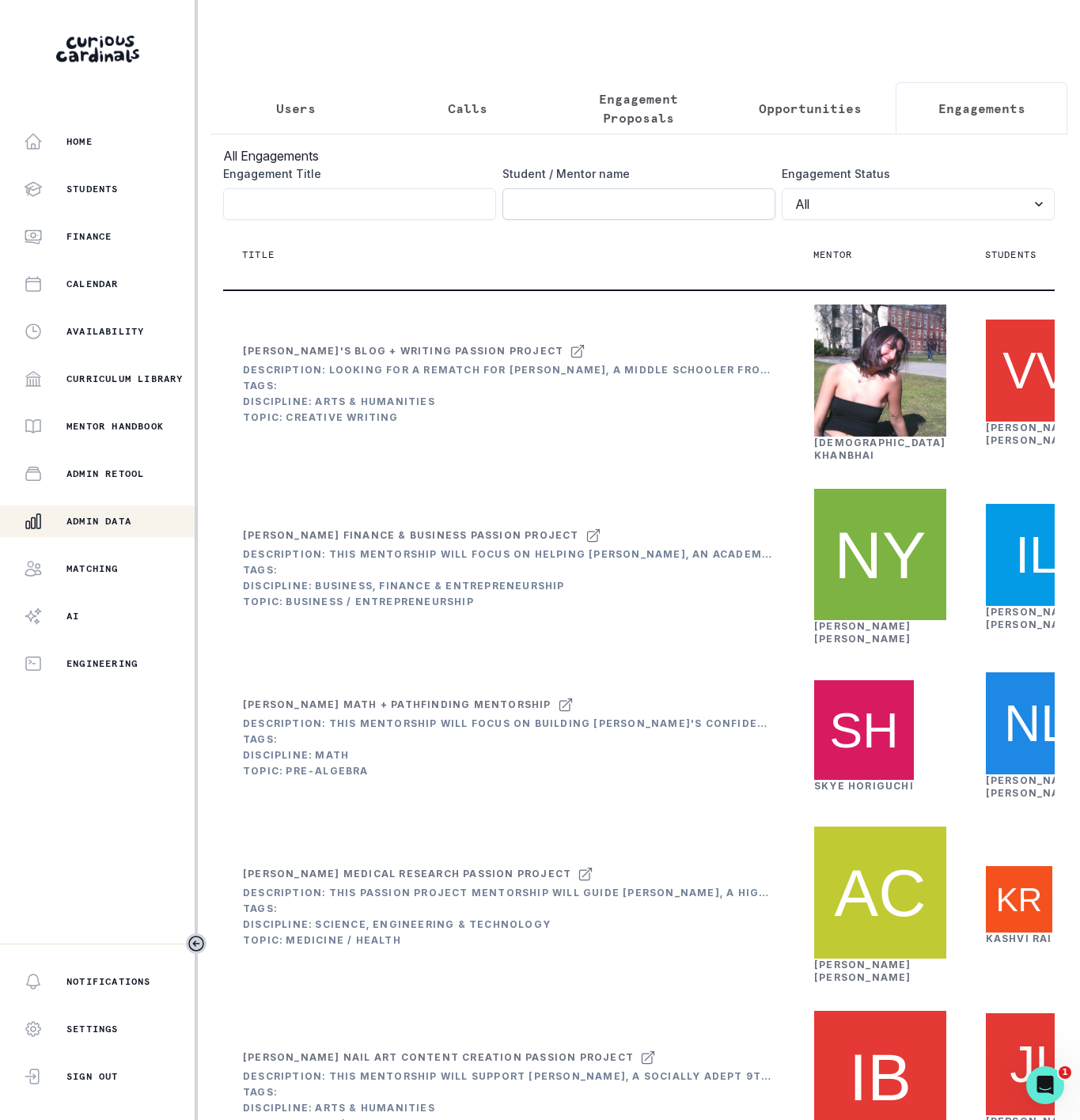
click at [553, 219] on input "Engagement Title" at bounding box center [638, 204] width 272 height 32
paste input "[PERSON_NAME]"
click button "submit" at bounding box center [0, 0] width 0 height 0
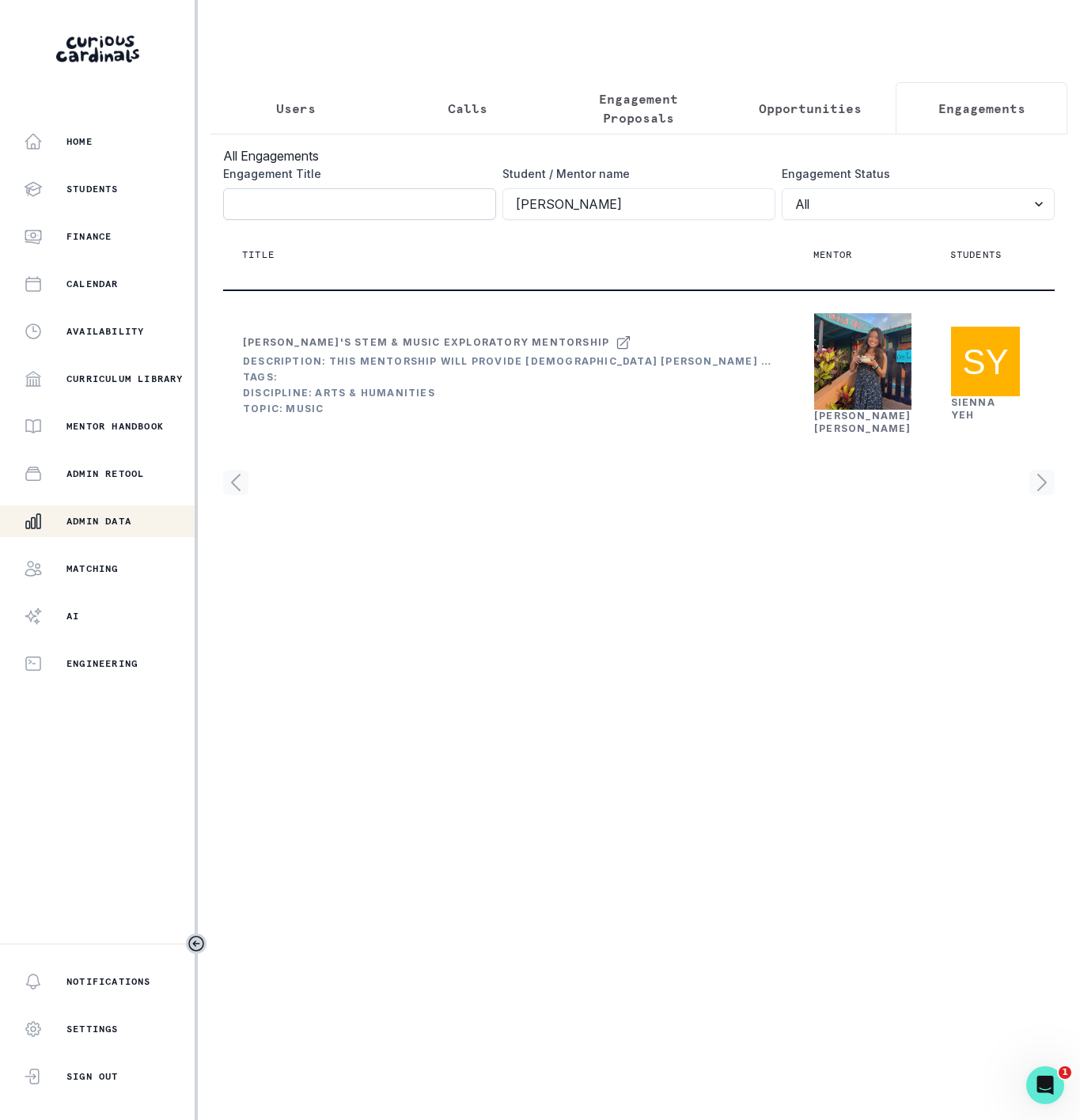
drag, startPoint x: 600, startPoint y: 228, endPoint x: 476, endPoint y: 217, distance: 124.5
click at [476, 217] on div "Engagement Title Student / Mentor name [PERSON_NAME] Engagement Status All Acti…" at bounding box center [638, 192] width 832 height 54
paste input "[PERSON_NAME]"
type input "[PERSON_NAME]"
click button "submit" at bounding box center [0, 0] width 0 height 0
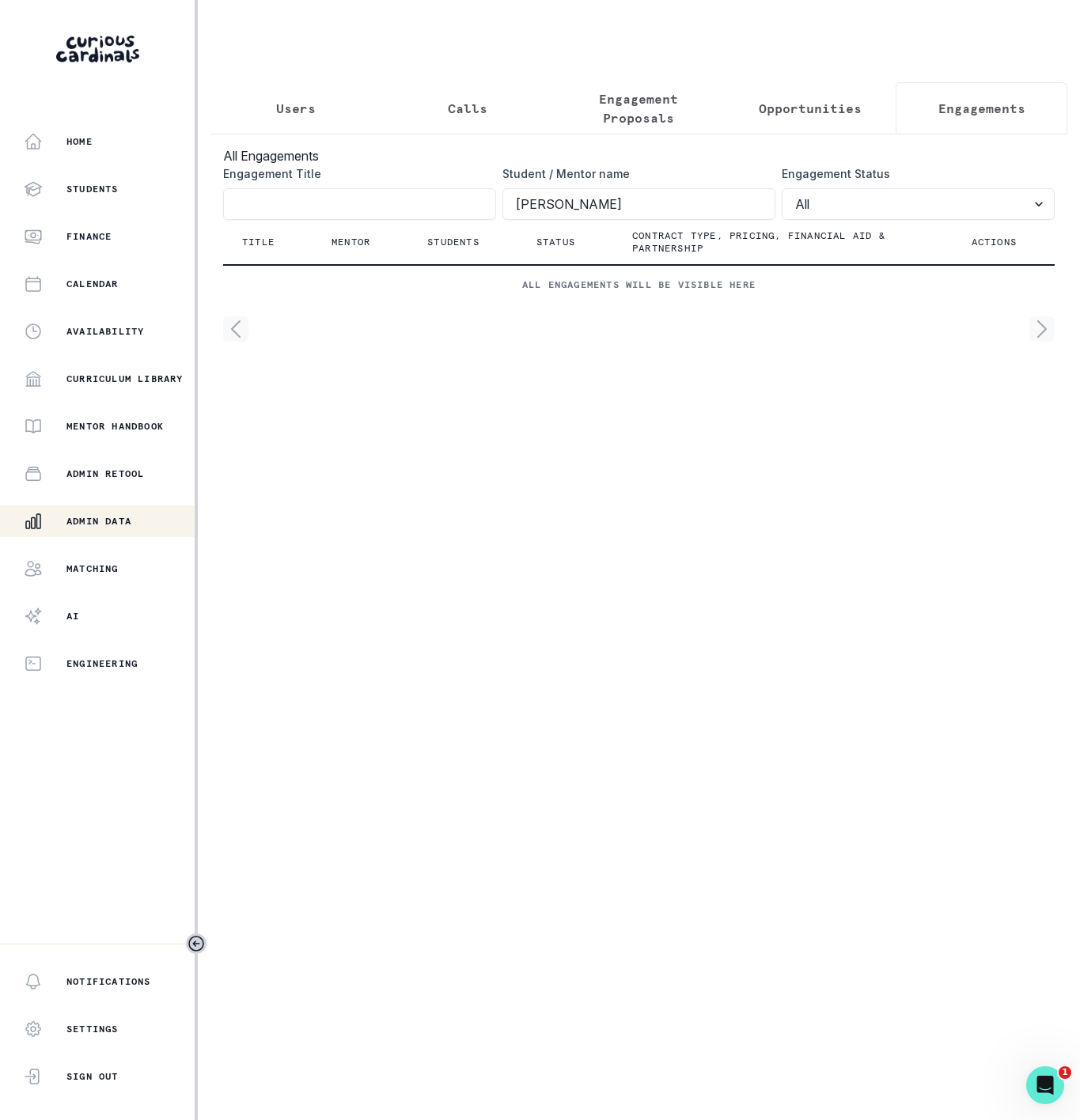
click at [309, 105] on p "Users" at bounding box center [296, 107] width 40 height 19
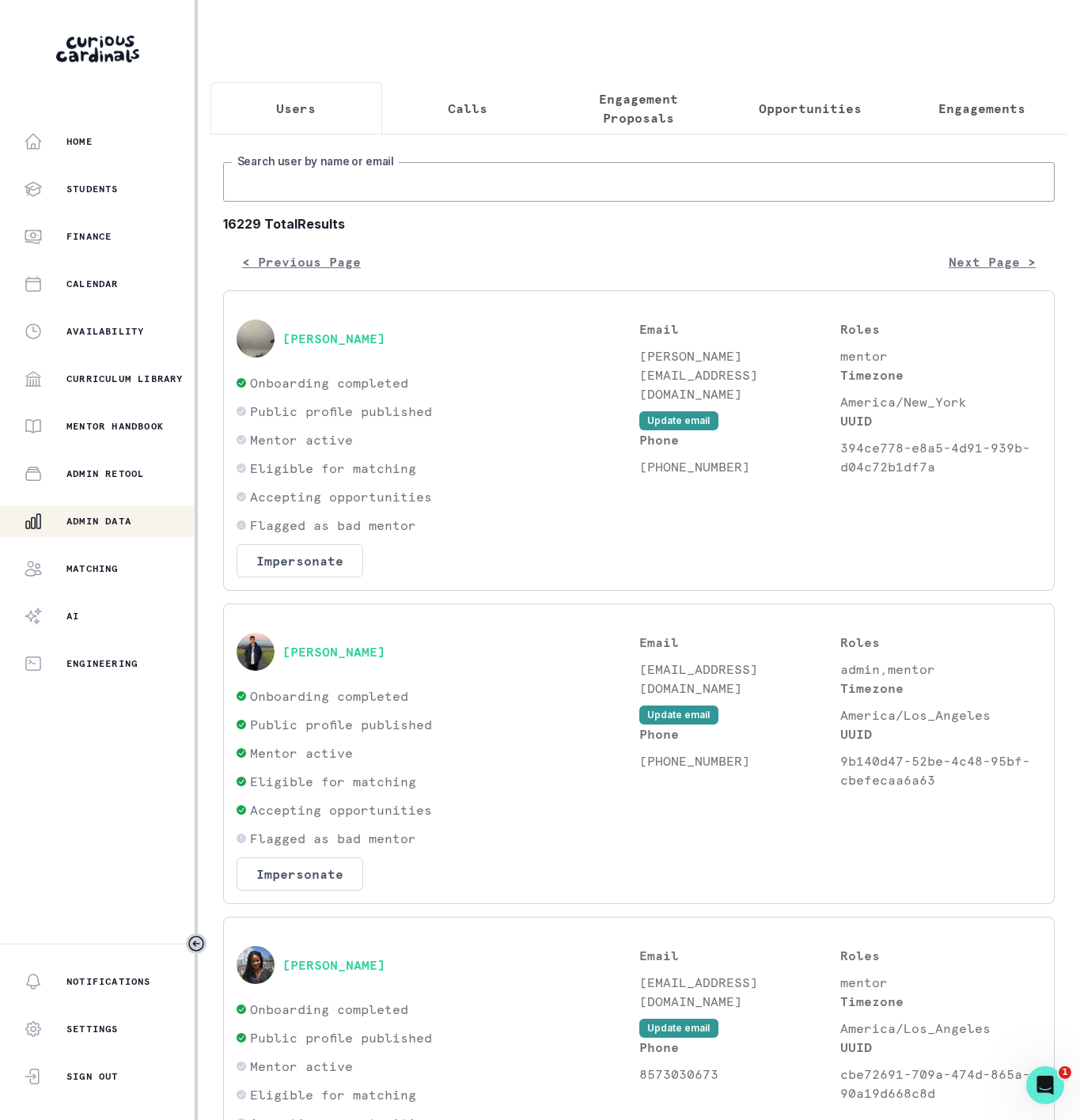
click at [331, 193] on input "Search user by name or email" at bounding box center [638, 182] width 832 height 40
paste input "[PERSON_NAME]"
type input "[PERSON_NAME]"
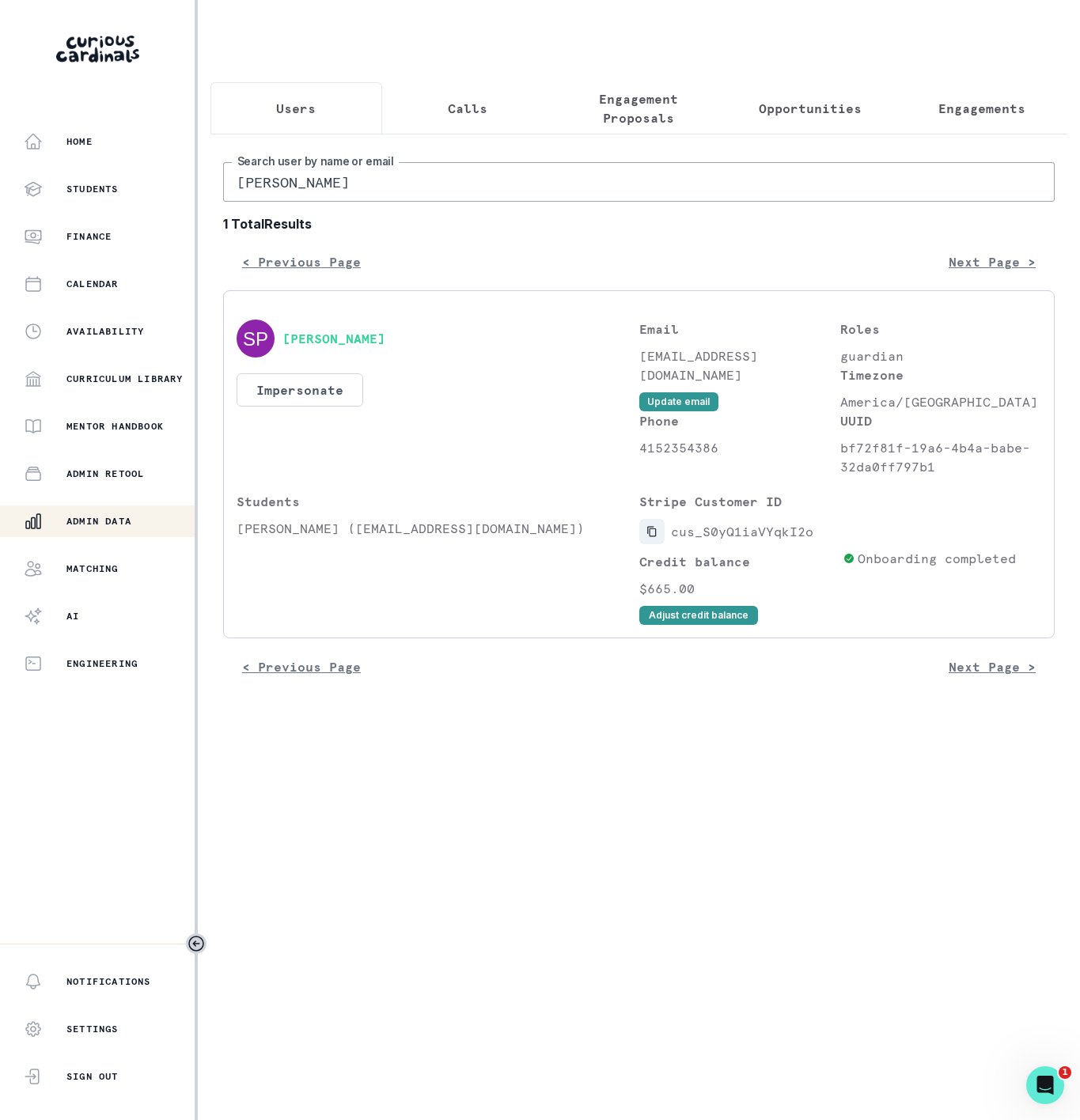
click at [646, 537] on icon "Copied to clipboard" at bounding box center [651, 532] width 11 height 11
click at [687, 625] on button "Adjust credit balance" at bounding box center [698, 615] width 119 height 19
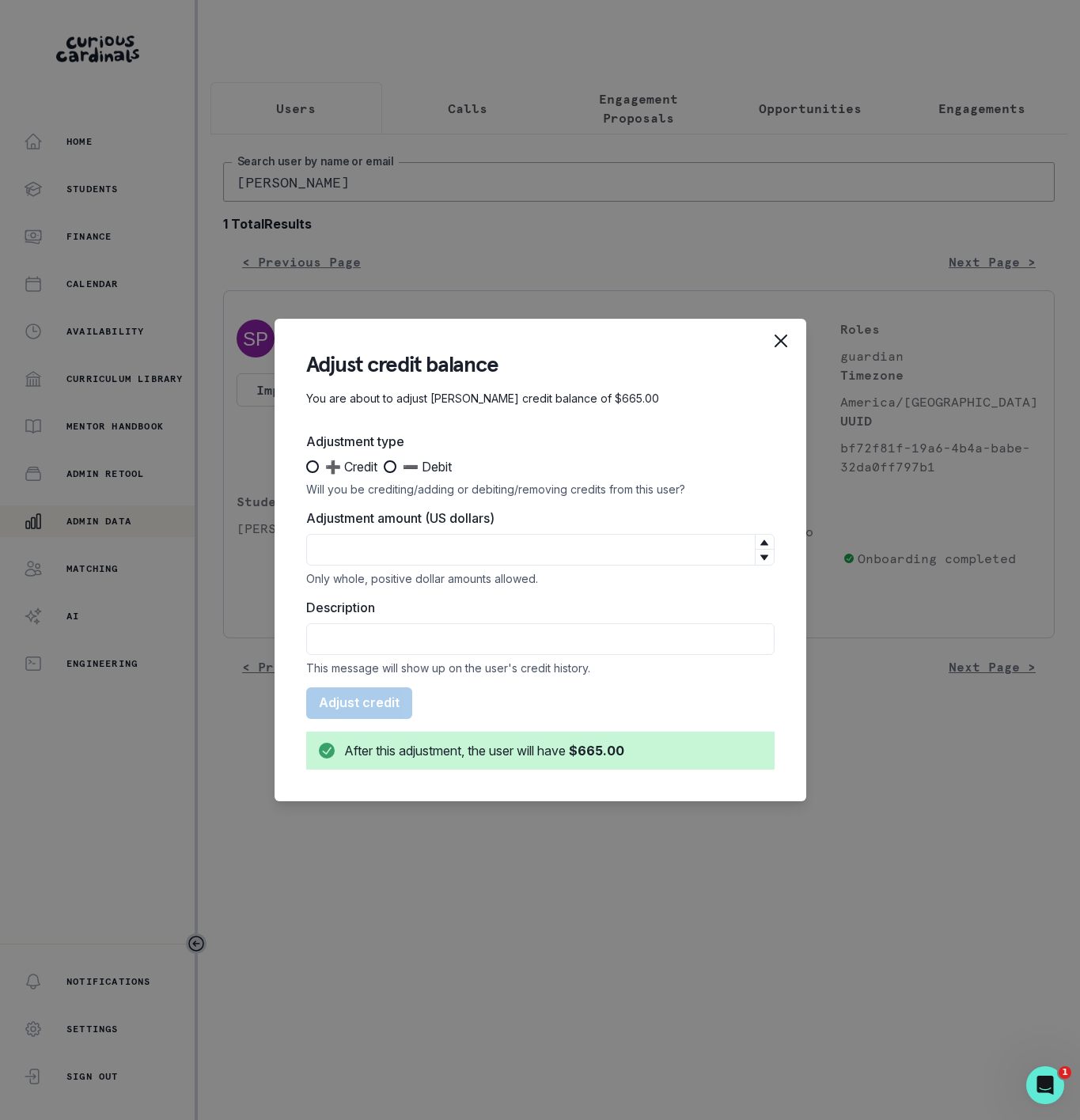
click at [397, 469] on span at bounding box center [390, 467] width 12 height 12
click at [383, 468] on input "➖ Debit" at bounding box center [382, 467] width 1 height 1
radio input "true"
drag, startPoint x: 399, startPoint y: 550, endPoint x: 388, endPoint y: 534, distance: 19.4
click at [397, 550] on input "Adjustment amount (US dollars)" at bounding box center [540, 550] width 469 height 32
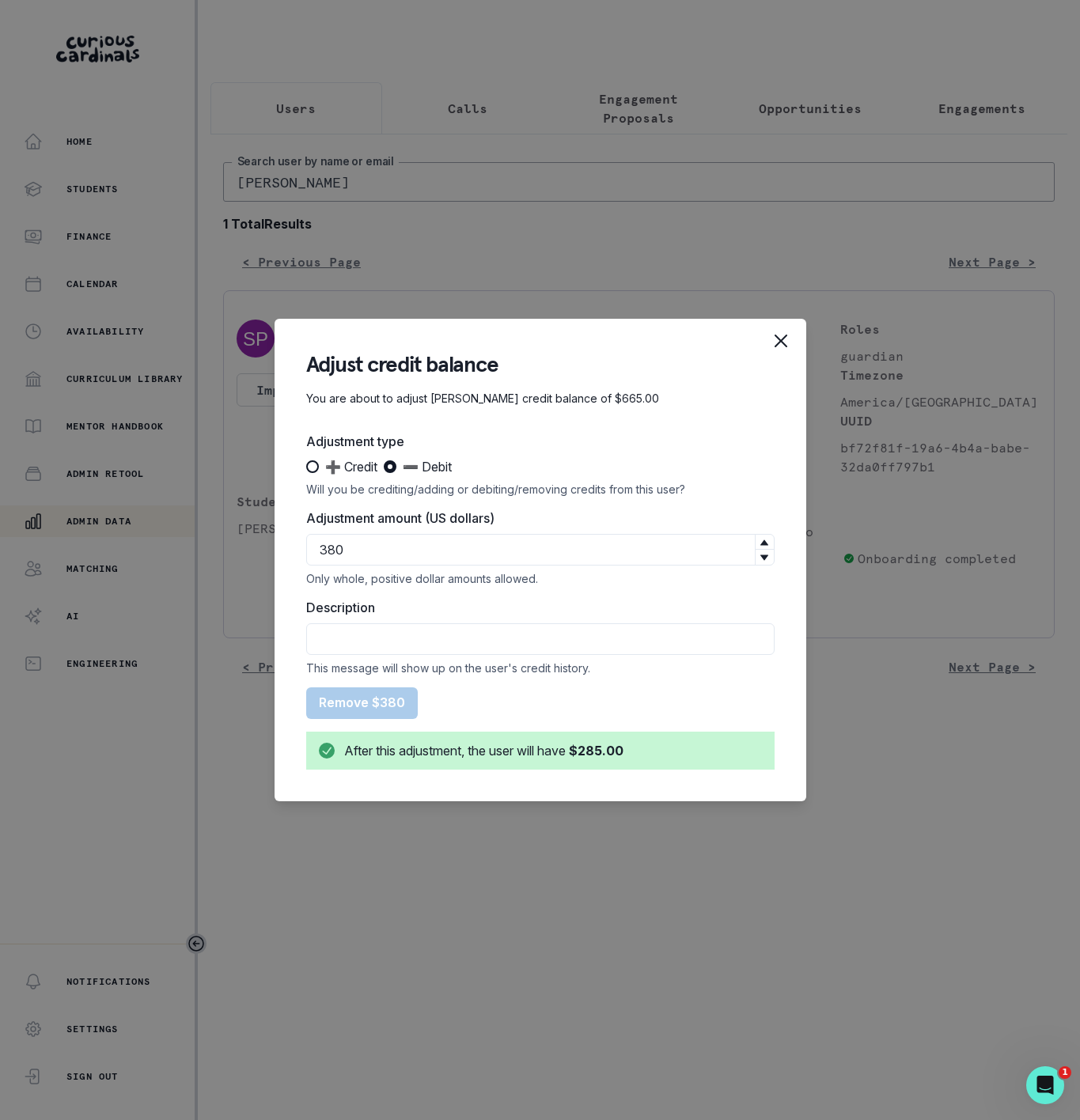
type input "380"
click at [350, 635] on input "Description" at bounding box center [540, 639] width 469 height 32
type input "refunded Sub to credit card"
click at [331, 698] on button "Remove $380" at bounding box center [362, 703] width 112 height 32
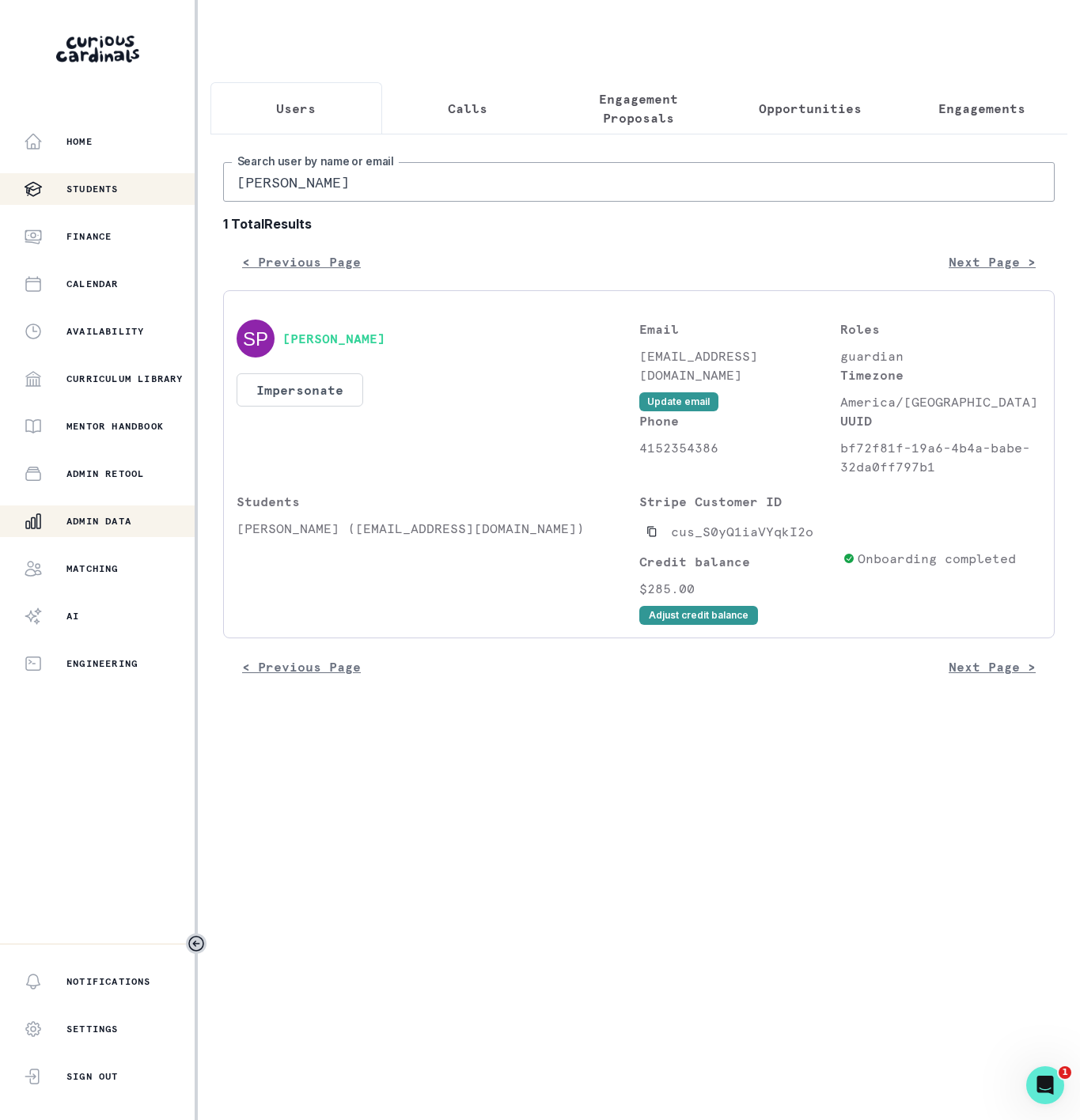
drag, startPoint x: 74, startPoint y: 188, endPoint x: 28, endPoint y: 185, distance: 46.1
click at [35, 188] on div "Home Students Finance Calendar Availability Curriculum Library Mentor Handbook …" at bounding box center [540, 560] width 1080 height 1120
paste input "[PERSON_NAME]"
type input "[PERSON_NAME]"
click at [650, 537] on icon "Copied to clipboard" at bounding box center [651, 532] width 11 height 11
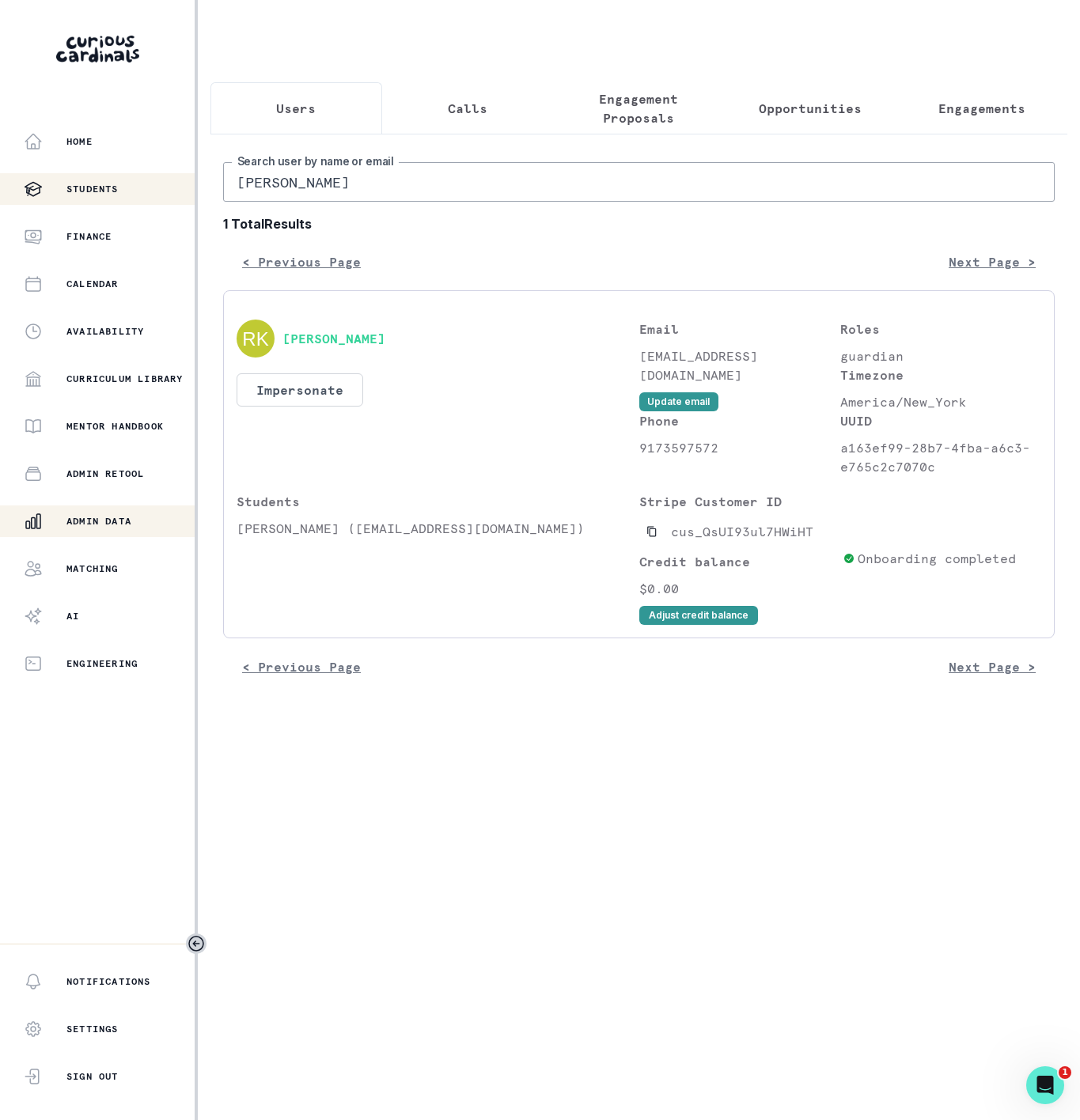
drag, startPoint x: 367, startPoint y: 204, endPoint x: 152, endPoint y: 202, distance: 215.0
click at [152, 202] on div "Home Students Finance Calendar Availability Curriculum Library Mentor Handbook …" at bounding box center [540, 560] width 1080 height 1120
paste input "[PERSON_NAME]"
type input "[PERSON_NAME]"
click at [652, 537] on icon "Copied to clipboard" at bounding box center [651, 532] width 11 height 11
